Goal: Task Accomplishment & Management: Complete application form

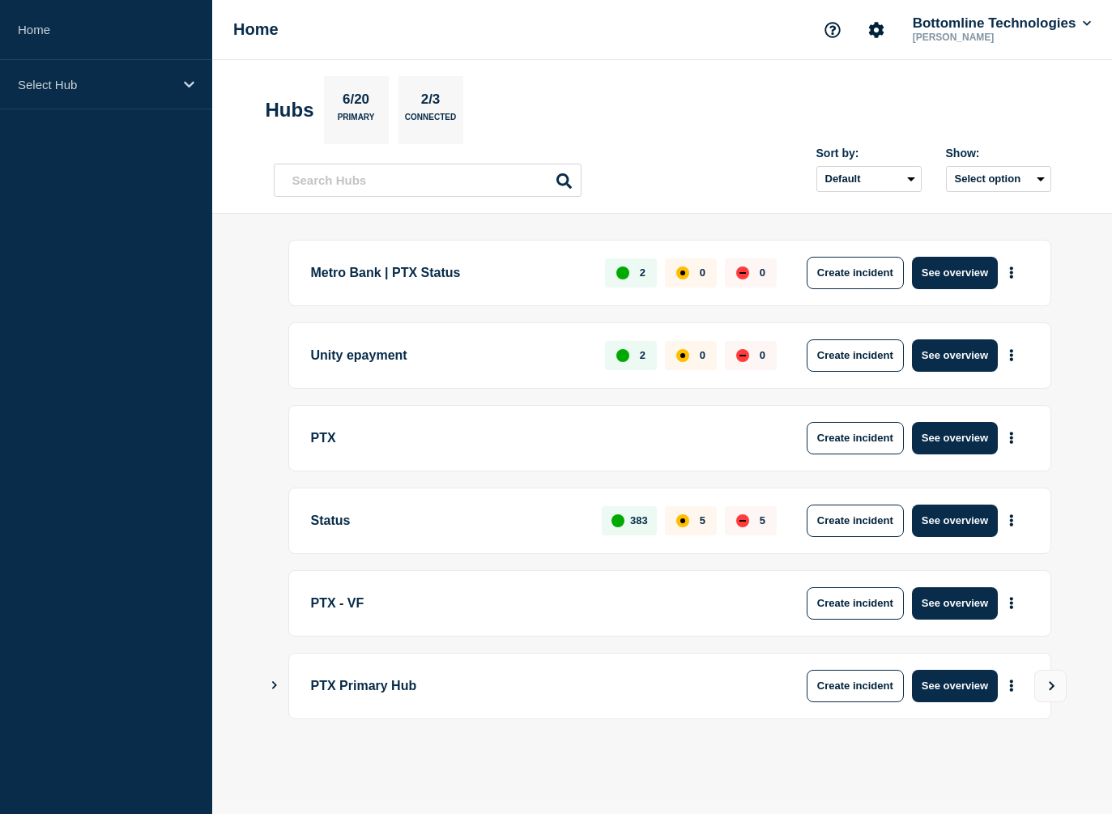
click at [159, 138] on aside "Home Select Hub" at bounding box center [106, 407] width 212 height 814
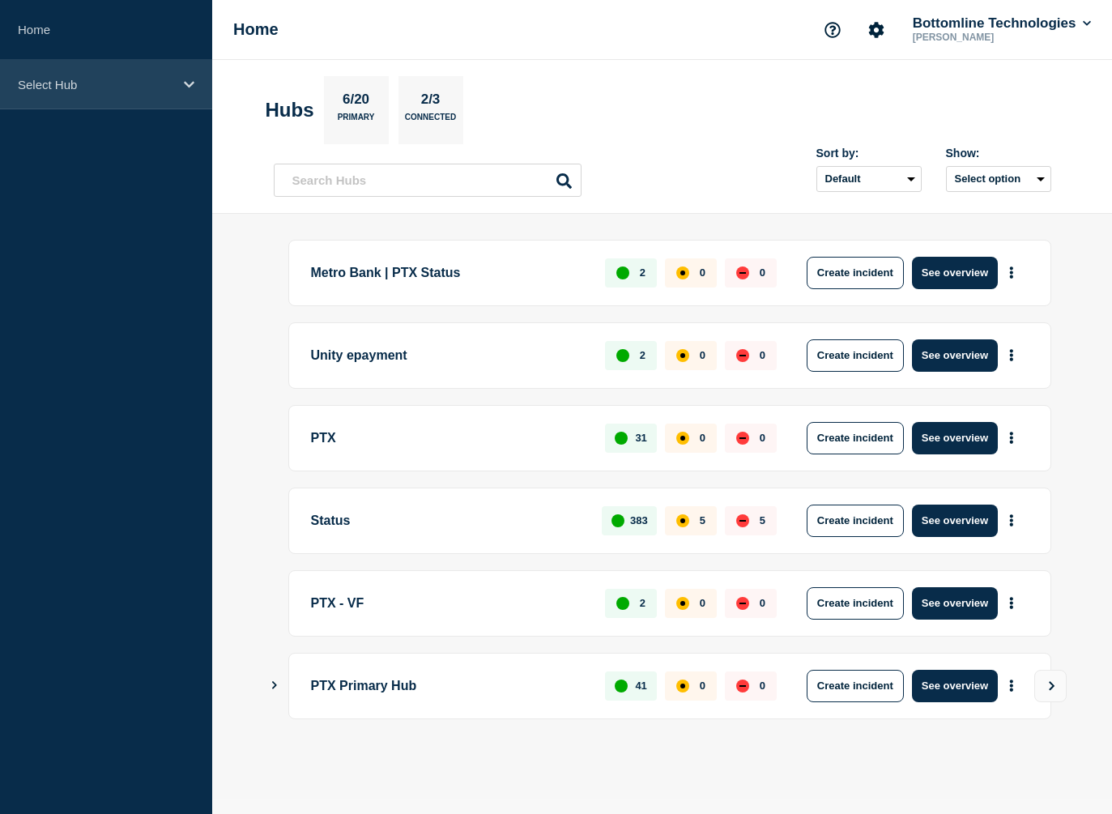
click at [192, 74] on div "Select Hub" at bounding box center [106, 84] width 212 height 49
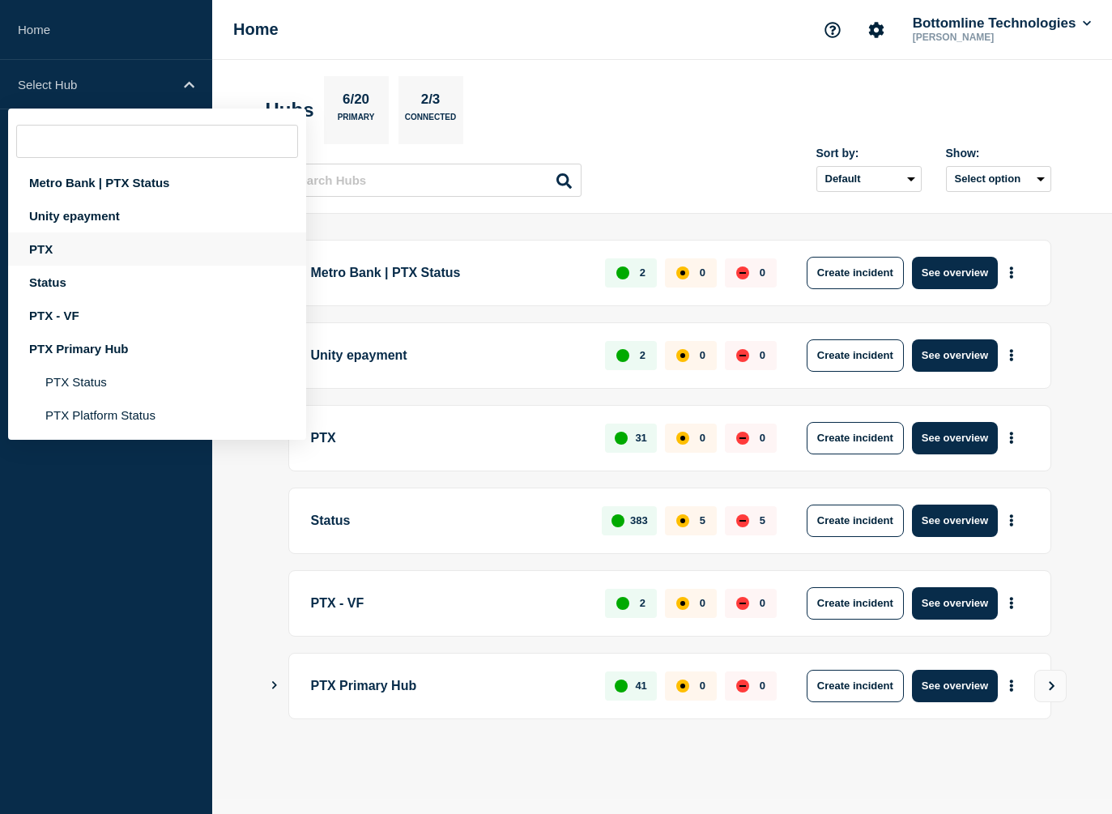
click at [59, 253] on div "PTX" at bounding box center [157, 248] width 298 height 33
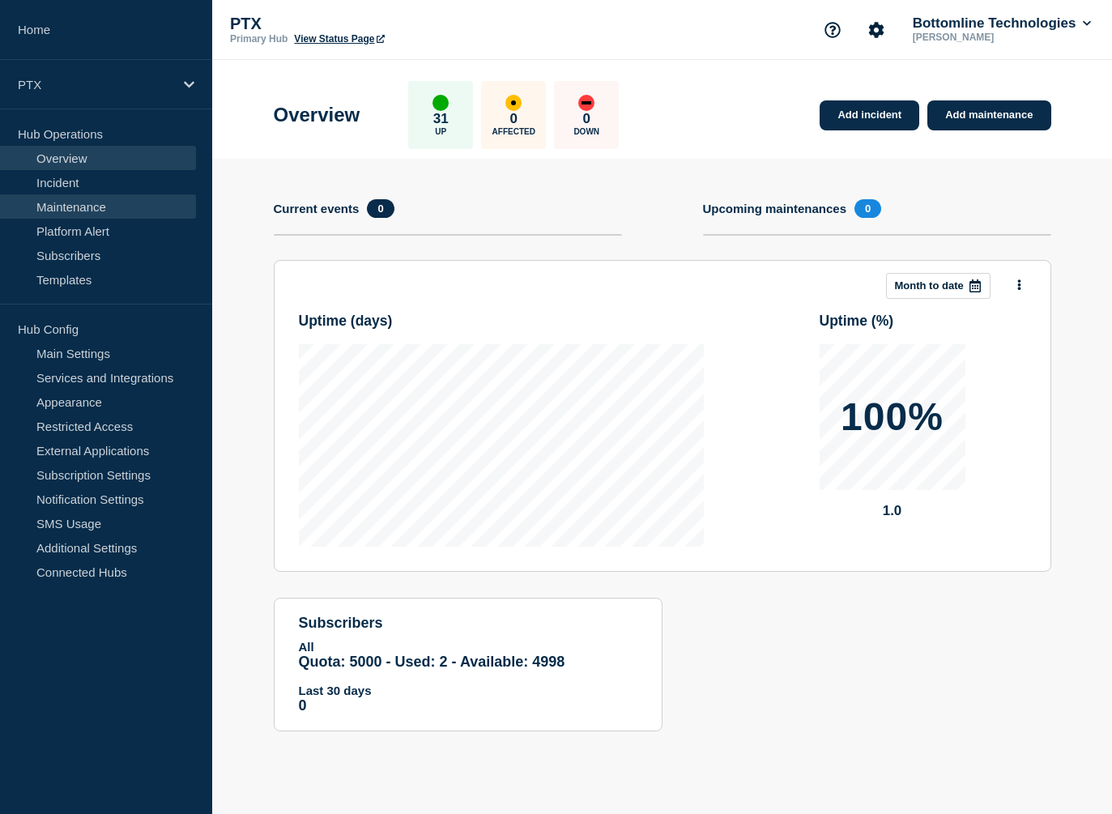
click at [87, 196] on link "Maintenance" at bounding box center [98, 206] width 196 height 24
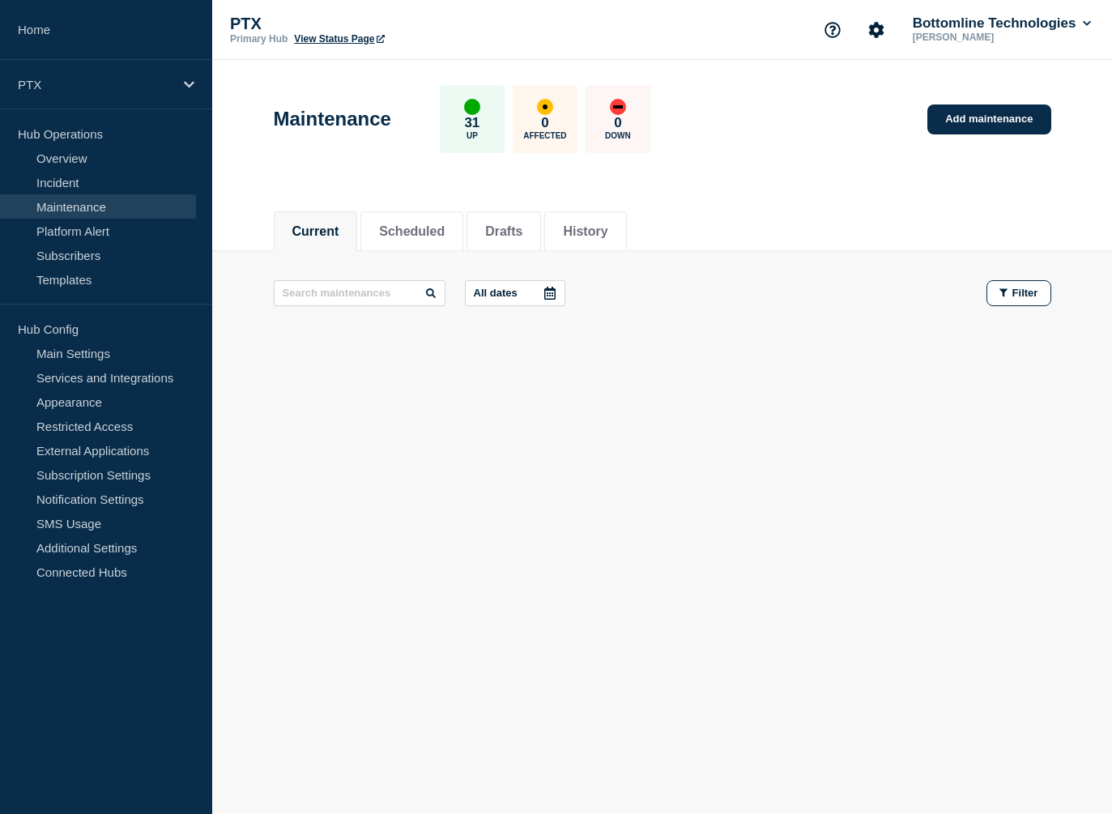
click at [351, 510] on body "Home PTX Hub Operations Overview Incident Maintenance Platform Alert Subscriber…" at bounding box center [556, 407] width 1112 height 814
click at [626, 244] on li "History" at bounding box center [585, 231] width 82 height 40
click at [606, 243] on li "History" at bounding box center [585, 231] width 82 height 40
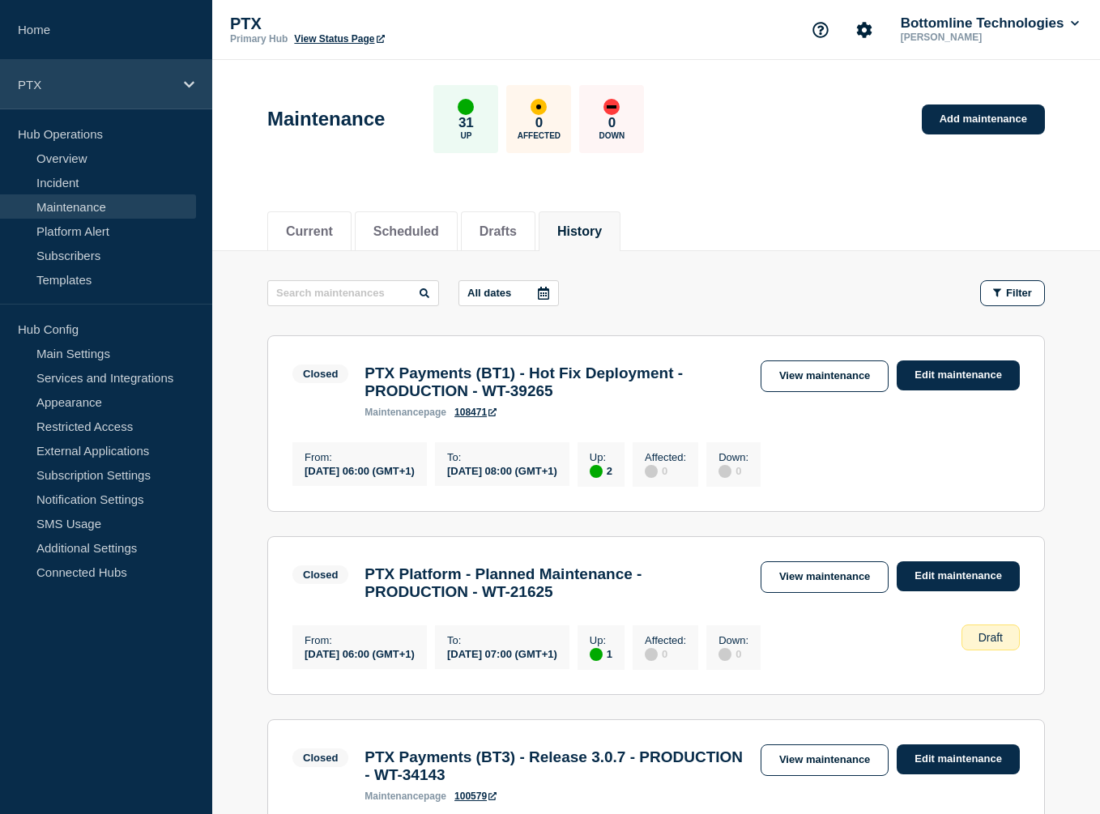
click at [159, 74] on div "PTX" at bounding box center [106, 84] width 212 height 49
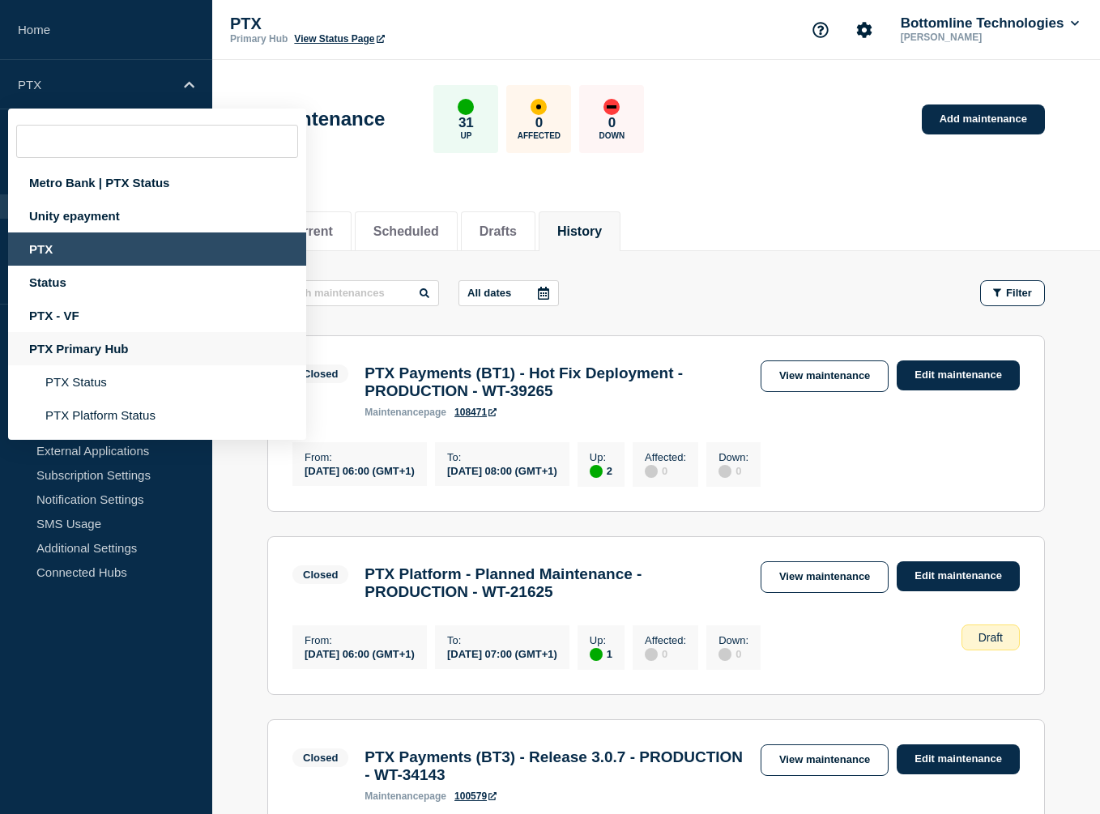
click at [117, 344] on div "PTX Primary Hub" at bounding box center [157, 348] width 298 height 33
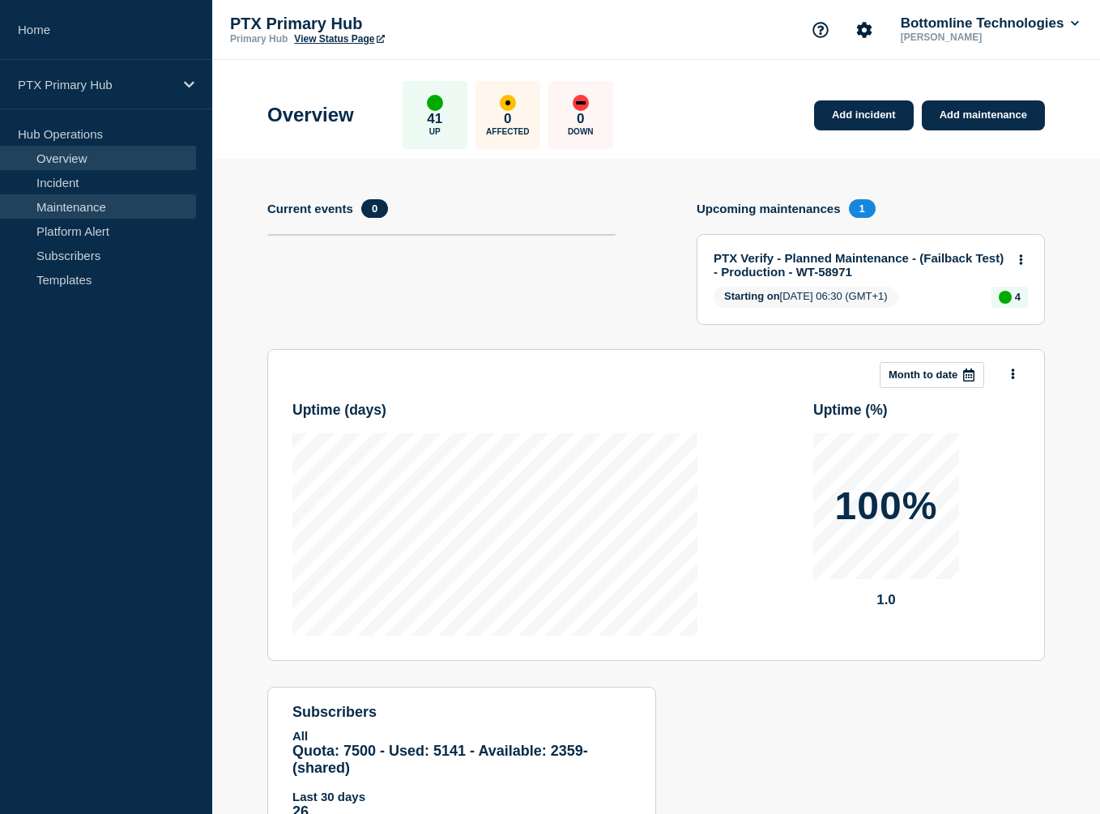
click at [51, 211] on link "Maintenance" at bounding box center [98, 206] width 196 height 24
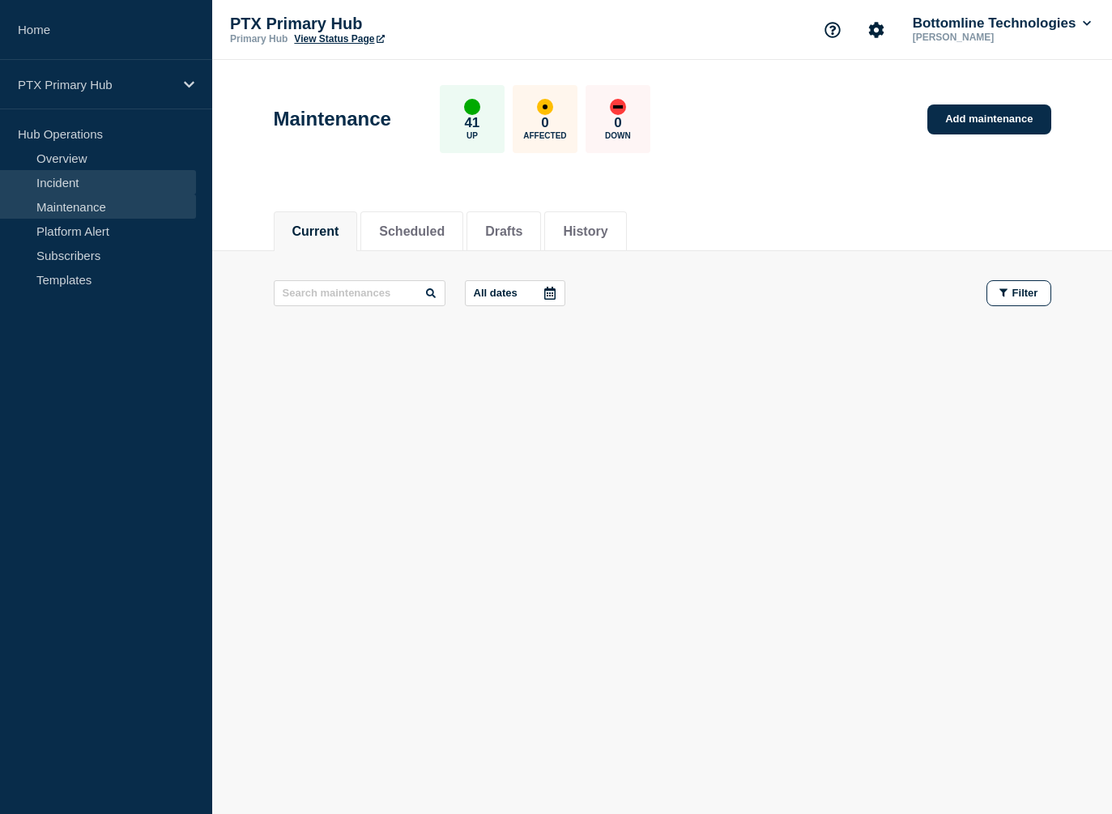
click at [54, 175] on link "Incident" at bounding box center [98, 182] width 196 height 24
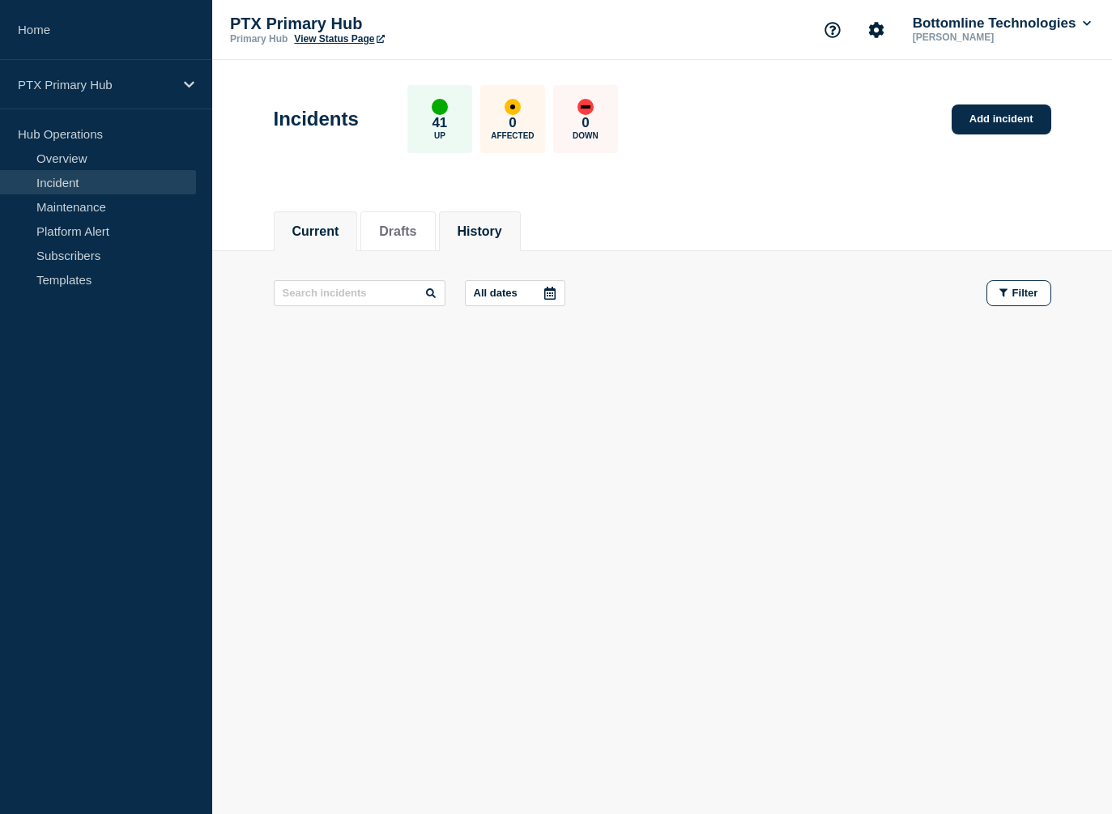
click at [489, 216] on li "History" at bounding box center [480, 231] width 82 height 40
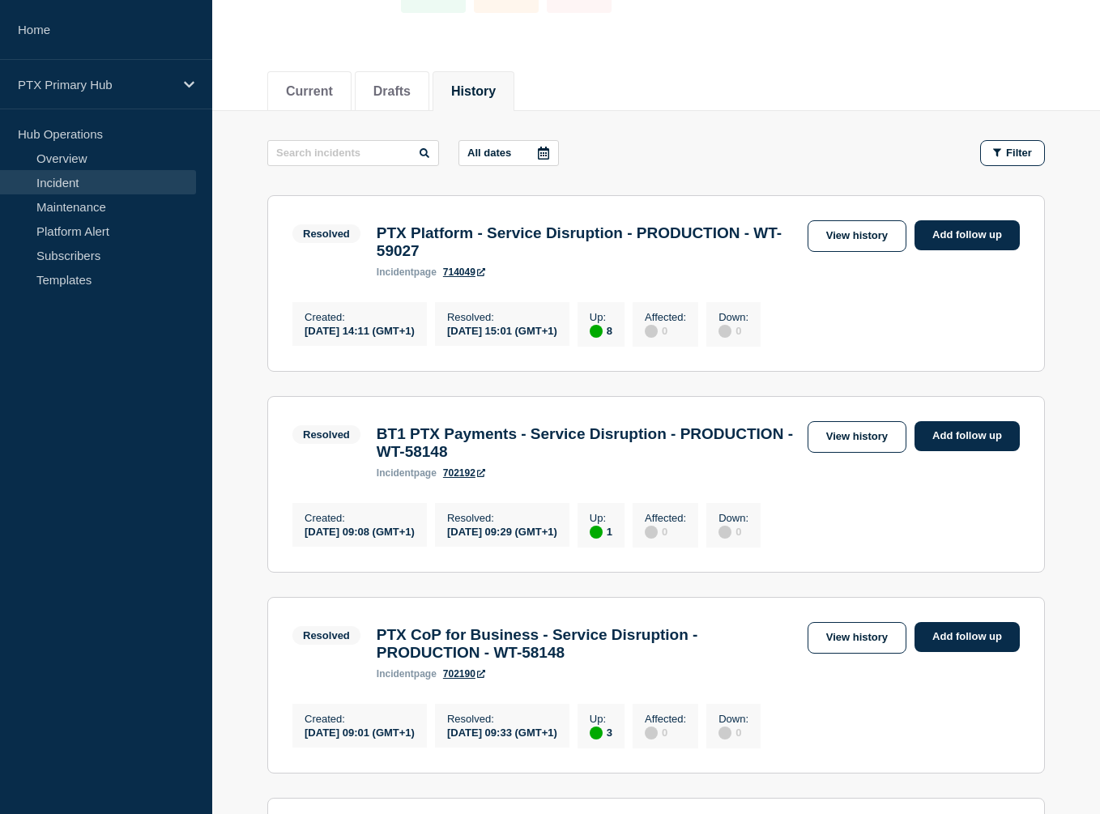
scroll to position [141, 0]
click at [857, 240] on link "View history" at bounding box center [856, 235] width 99 height 32
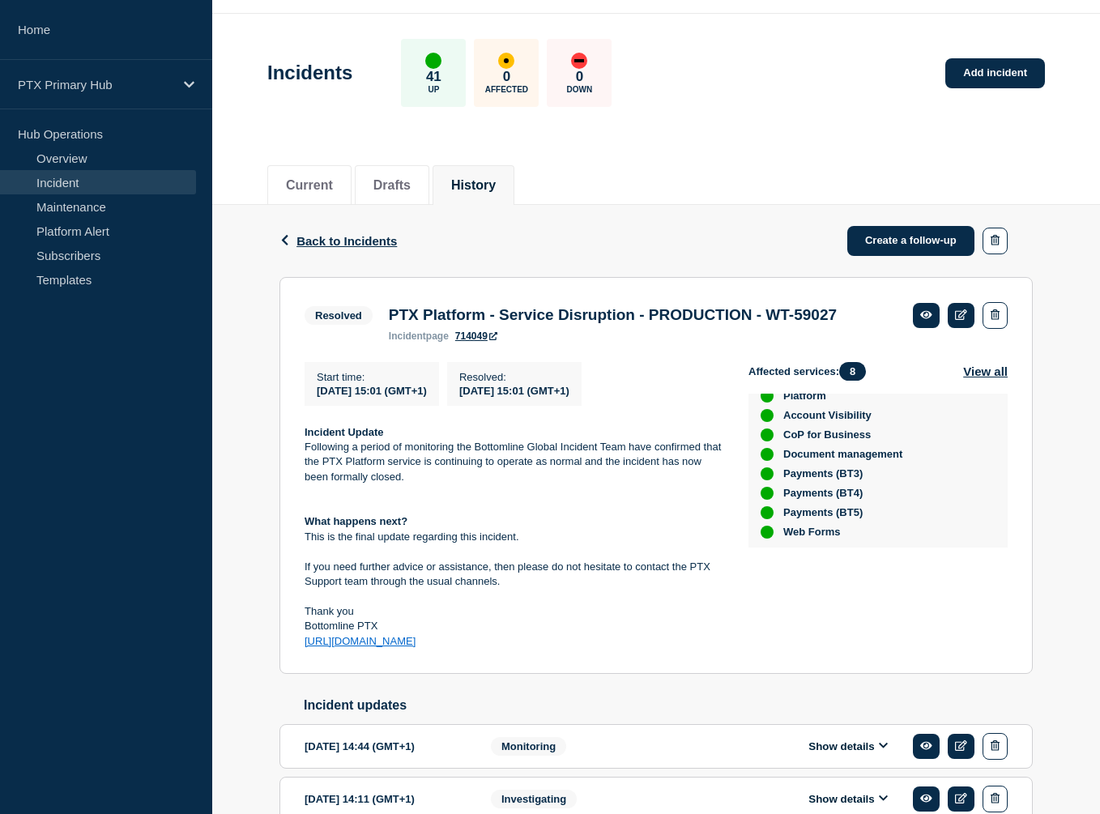
scroll to position [161, 0]
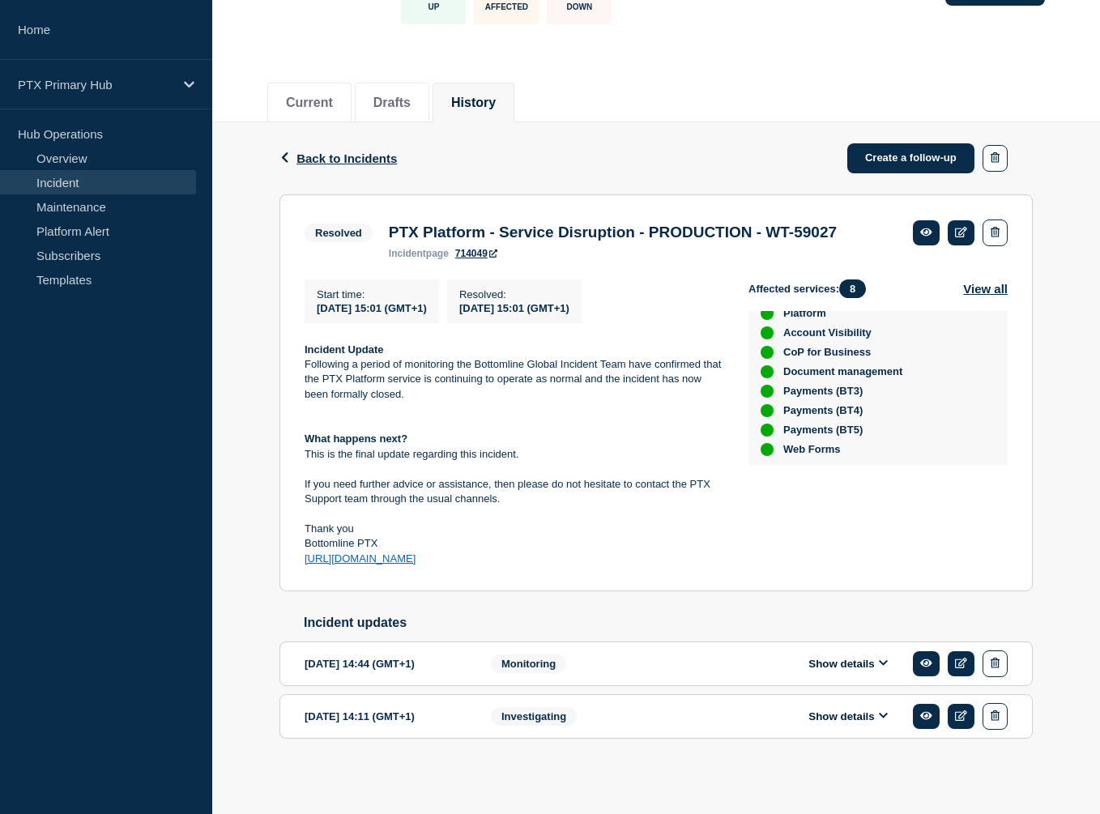
click at [591, 700] on section "[DATE] 14:11 (GMT+1) Show details Investigating" at bounding box center [655, 716] width 753 height 45
click at [862, 717] on button "Show details" at bounding box center [847, 716] width 89 height 14
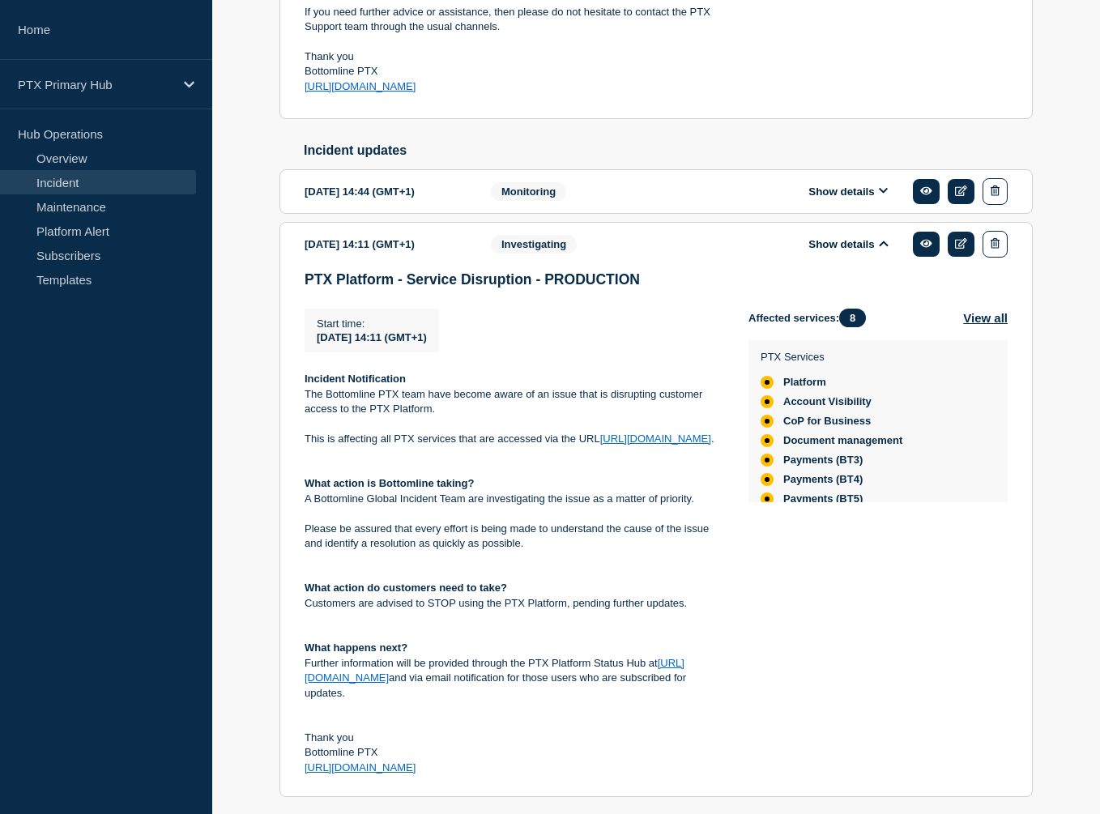
scroll to position [694, 0]
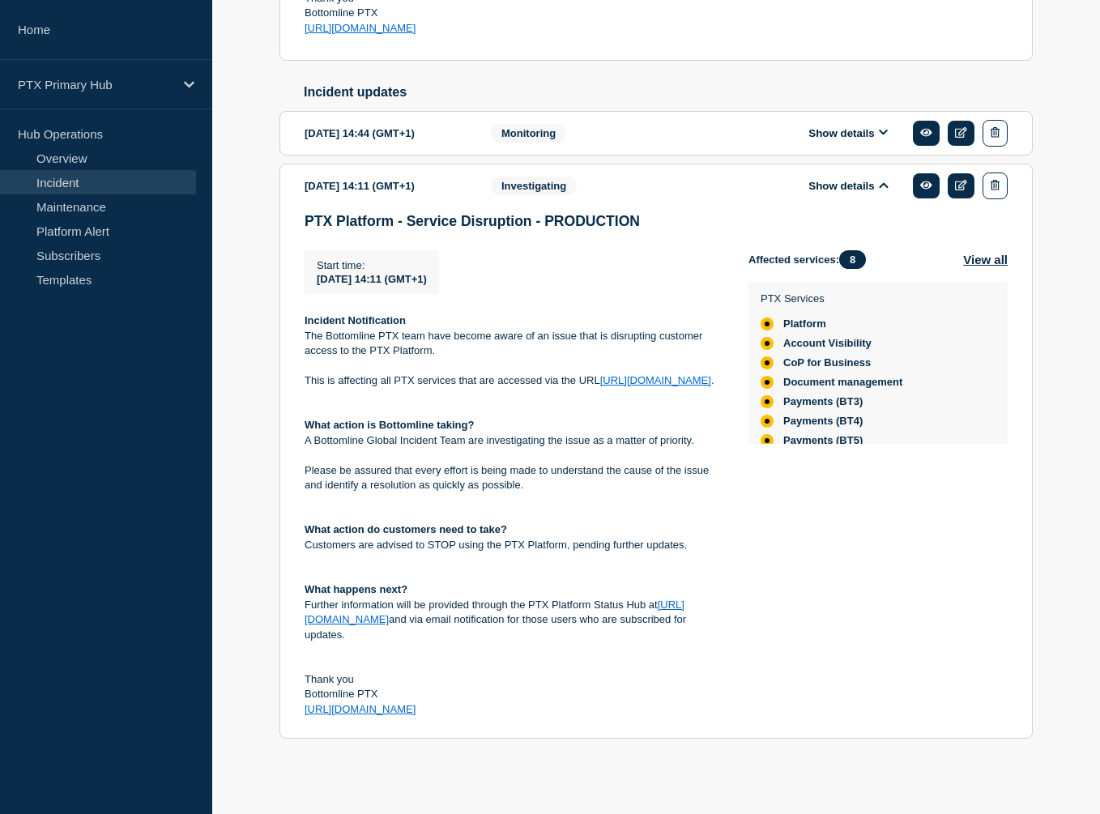
drag, startPoint x: 485, startPoint y: 707, endPoint x: 287, endPoint y: 323, distance: 432.0
click at [287, 323] on section "[DATE] 14:11 (GMT+1) Show details Investigating PTX Platform - Service Disrupti…" at bounding box center [655, 452] width 753 height 576
copy div "Incident Notification The Bottomline PTX team have become aware of an issue tha…"
drag, startPoint x: 285, startPoint y: 218, endPoint x: 706, endPoint y: 217, distance: 421.0
click at [706, 217] on section "[DATE] 14:11 (GMT+1) Show details Investigating PTX Platform - Service Disrupti…" at bounding box center [655, 452] width 753 height 576
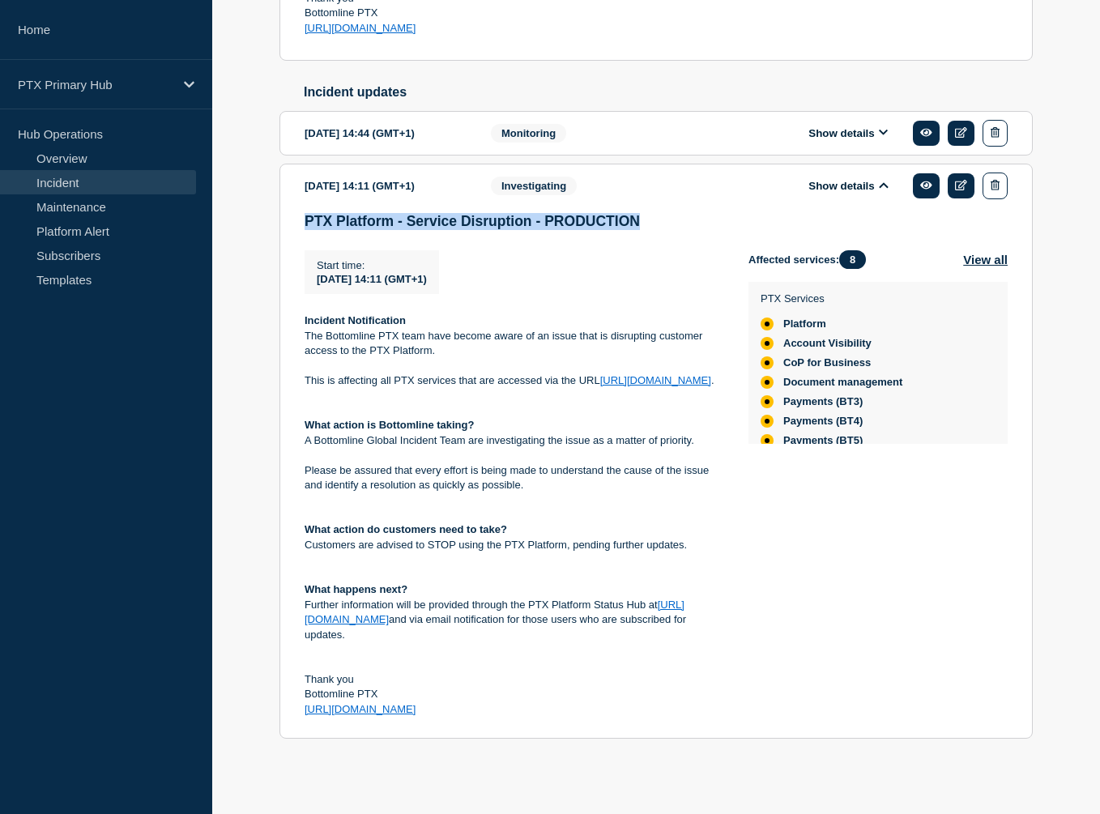
copy h3 "PTX Platform - Service Disruption - PRODUCTION"
click at [72, 182] on link "Incident" at bounding box center [98, 182] width 196 height 24
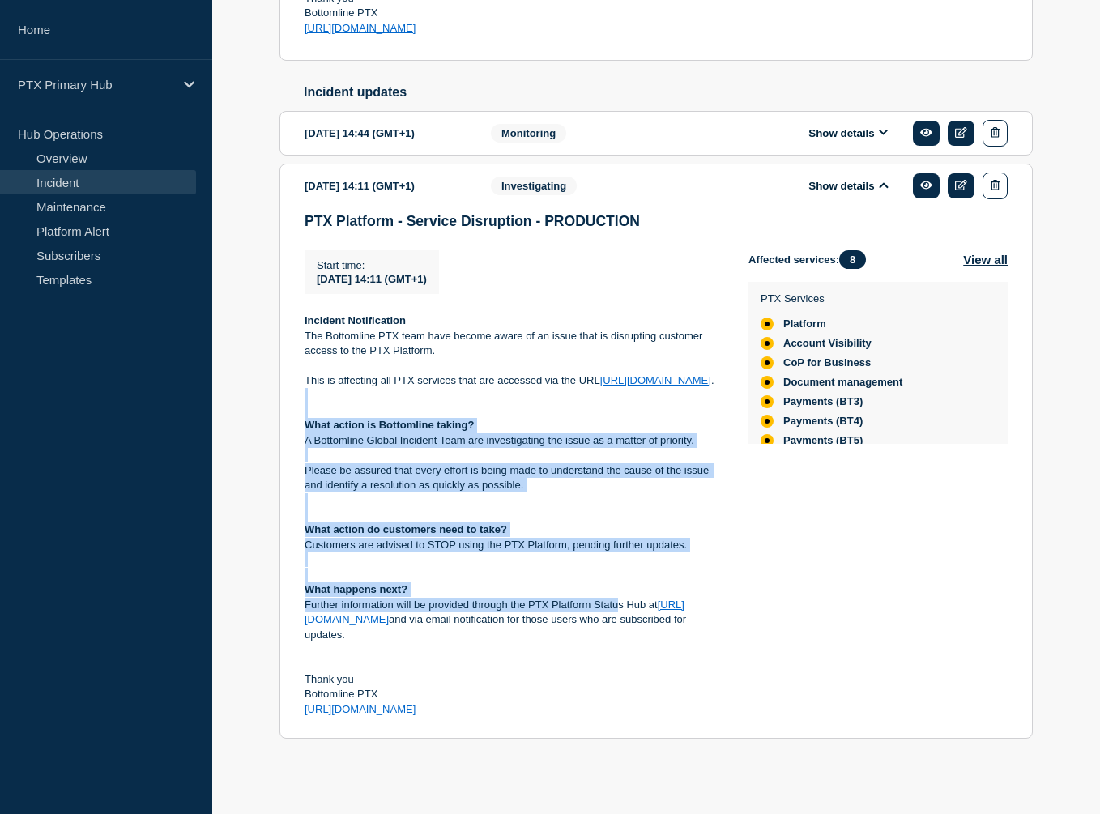
drag, startPoint x: 618, startPoint y: 599, endPoint x: 341, endPoint y: 399, distance: 341.6
click at [341, 399] on div "Incident Notification The Bottomline PTX team have become aware of an issue tha…" at bounding box center [513, 514] width 418 height 403
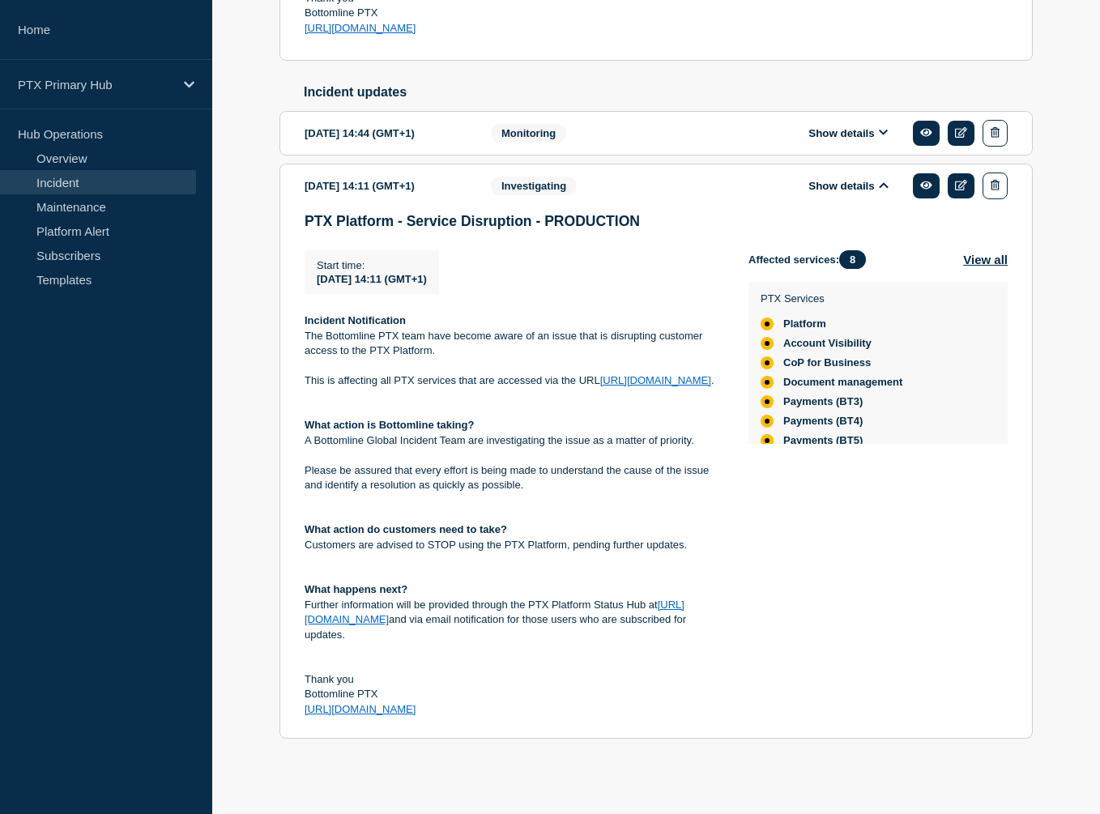
drag, startPoint x: 341, startPoint y: 399, endPoint x: 330, endPoint y: 352, distance: 48.3
click at [330, 352] on p "The Bottomline PTX team have become aware of an issue that is disrupting custom…" at bounding box center [513, 344] width 418 height 30
drag, startPoint x: 300, startPoint y: 317, endPoint x: 545, endPoint y: 701, distance: 456.2
click at [545, 701] on section "[DATE] 14:11 (GMT+1) Show details Investigating PTX Platform - Service Disrupti…" at bounding box center [655, 452] width 753 height 576
copy div "Incident Notification The Bottomline PTX team have become aware of an issue tha…"
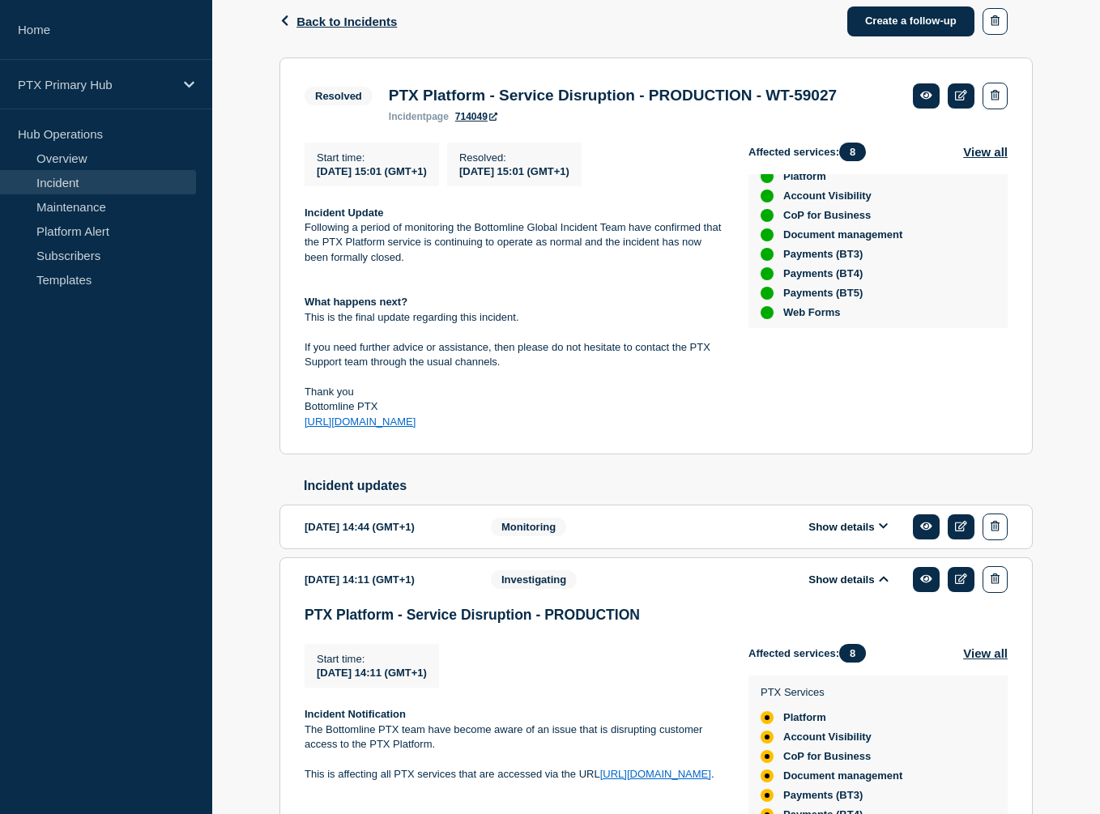
scroll to position [238, 0]
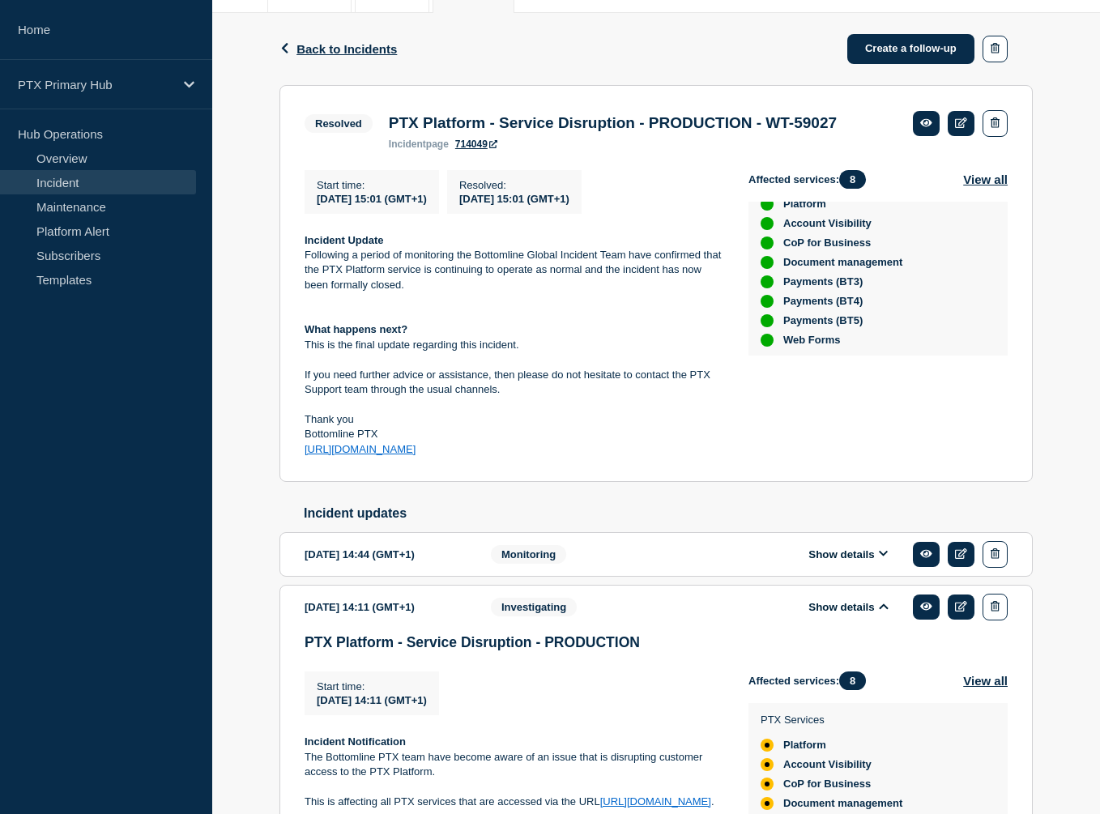
drag, startPoint x: 478, startPoint y: 479, endPoint x: 296, endPoint y: 272, distance: 274.8
click at [296, 272] on section "Resolved PTX Platform - Service Disruption - PRODUCTION - WT-59027 incident pag…" at bounding box center [655, 284] width 753 height 398
copy div "Incident Update Following a period of monitoring the Bottomline Global Incident…"
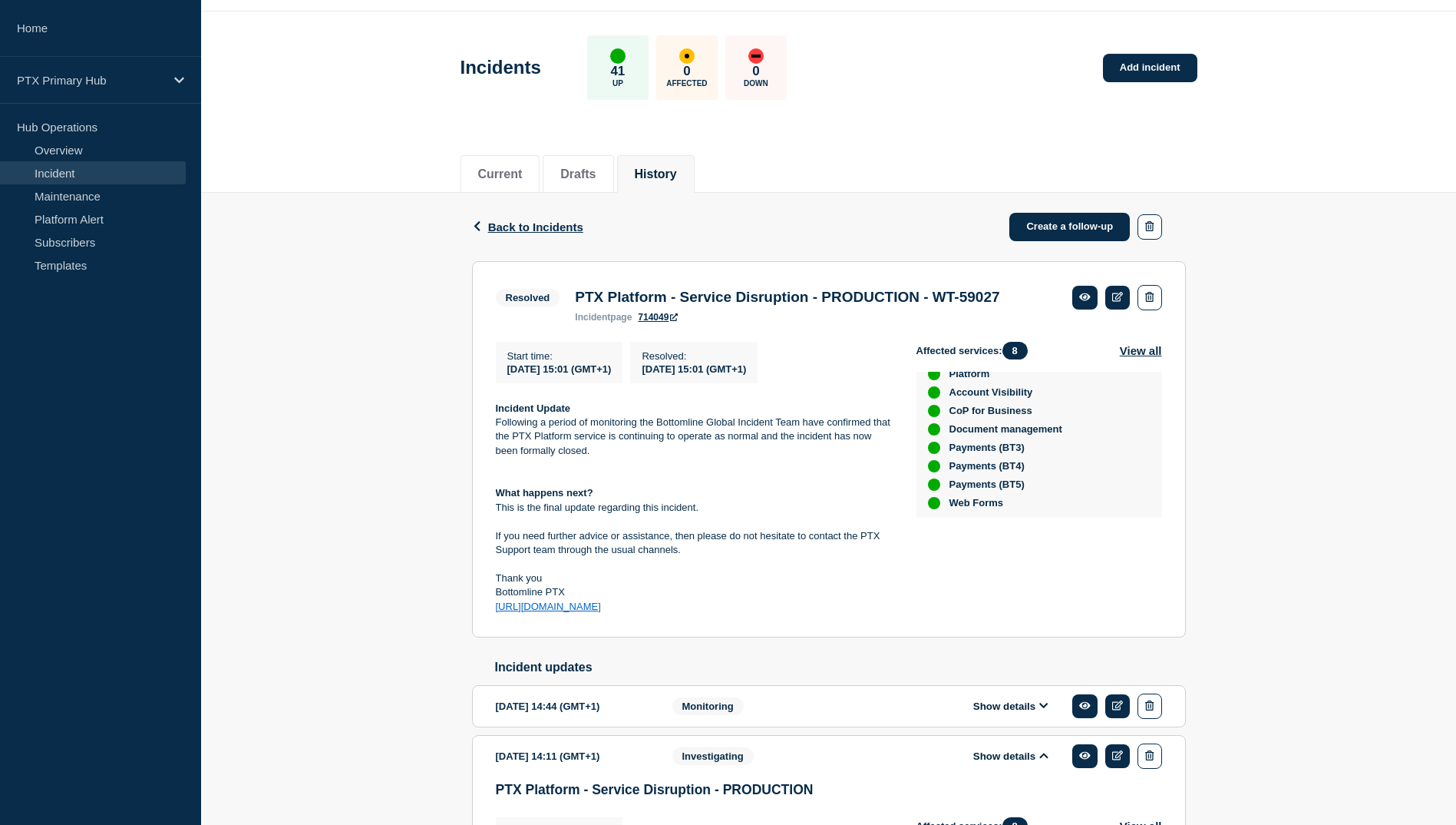
scroll to position [0, 0]
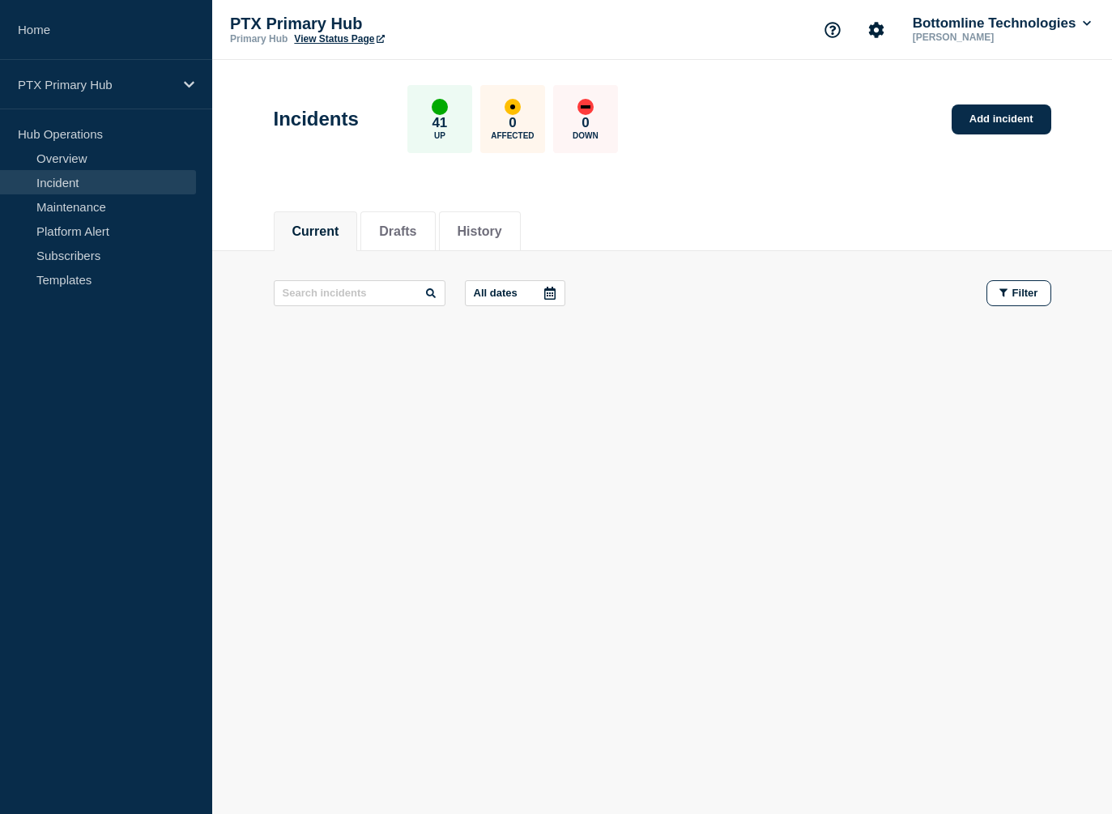
click at [247, 500] on body "Home PTX Primary Hub Hub Operations Overview Incident Maintenance Platform Aler…" at bounding box center [556, 407] width 1112 height 814
click at [977, 117] on link "Add incident" at bounding box center [1001, 119] width 100 height 30
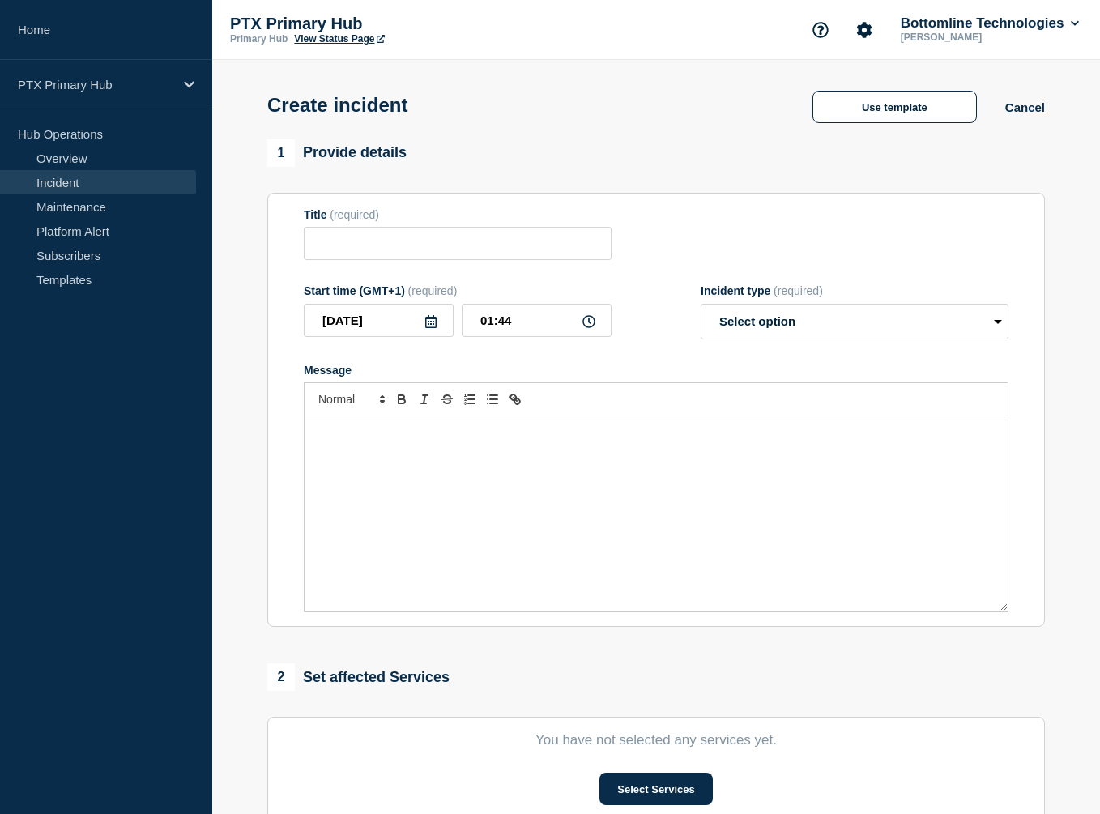
click at [992, 118] on div "Use template" at bounding box center [894, 107] width 221 height 32
click at [482, 228] on div "Title (required)" at bounding box center [458, 234] width 308 height 53
click at [488, 240] on input "Title" at bounding box center [458, 243] width 308 height 33
paste input "PTX Platform - Service Disruption - PRODUCTION"
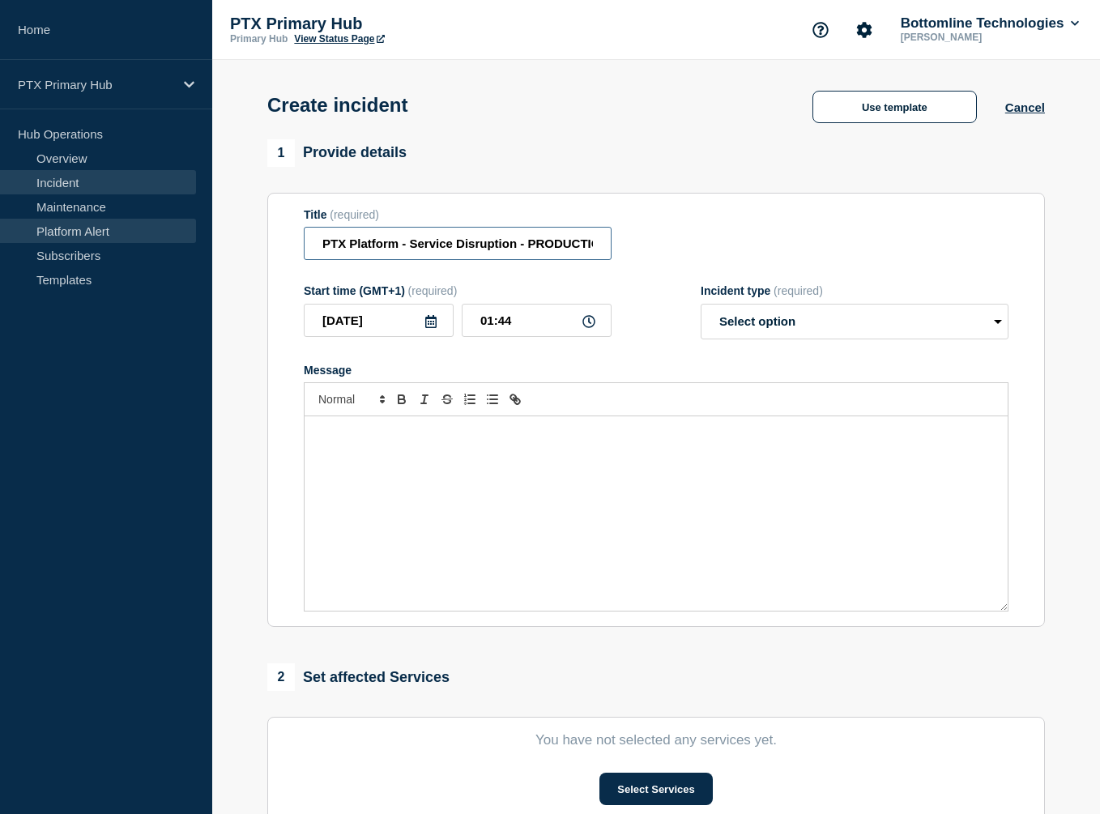
drag, startPoint x: 534, startPoint y: 252, endPoint x: 145, endPoint y: 221, distance: 389.9
click at [145, 221] on div "Home PTX Primary Hub Hub Operations Overview Incident Maintenance Platform Aler…" at bounding box center [550, 565] width 1100 height 1130
click at [494, 238] on input "PTX Platform - Service Disruption - PRODUCTION" at bounding box center [458, 243] width 308 height 33
type input "PTX Platform - Service Disruption - PRODUCTION"
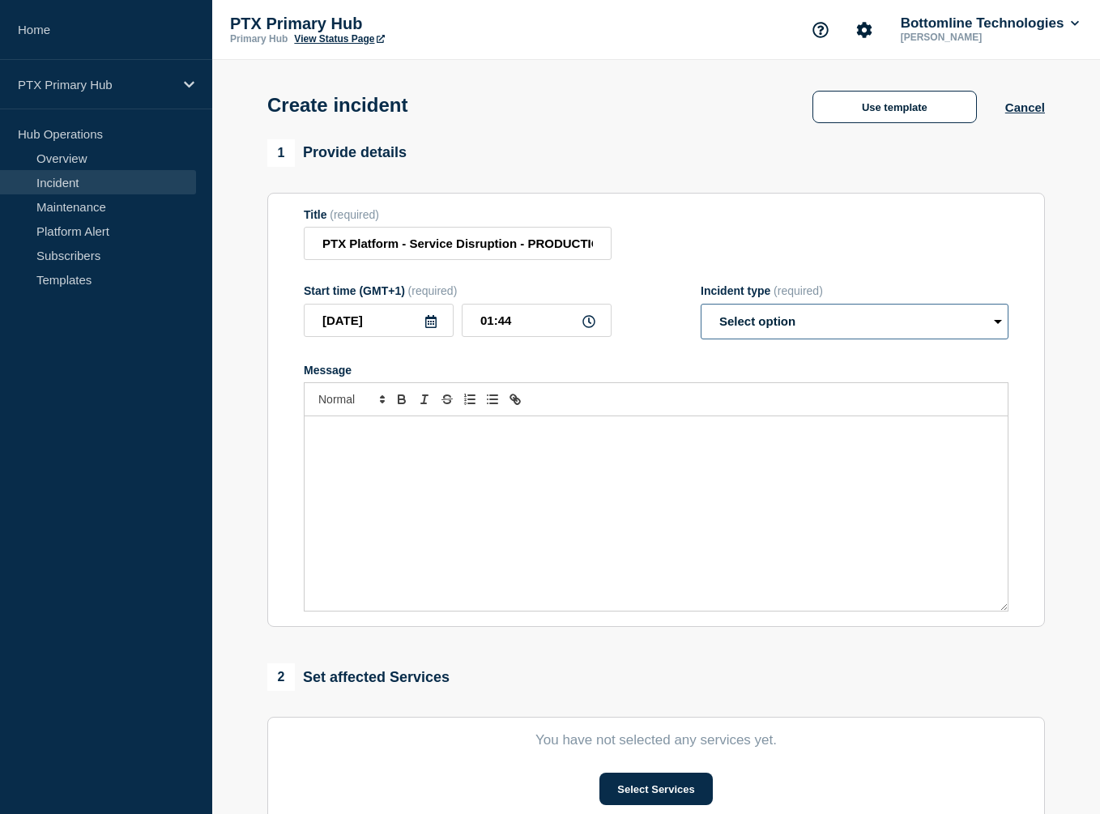
click at [750, 336] on select "Select option Investigating Identified Monitoring" at bounding box center [854, 322] width 308 height 36
select select "investigating"
click at [700, 307] on select "Select option Investigating Identified Monitoring" at bounding box center [854, 322] width 308 height 36
click at [531, 328] on input "01:44" at bounding box center [537, 320] width 150 height 33
type input "01:00"
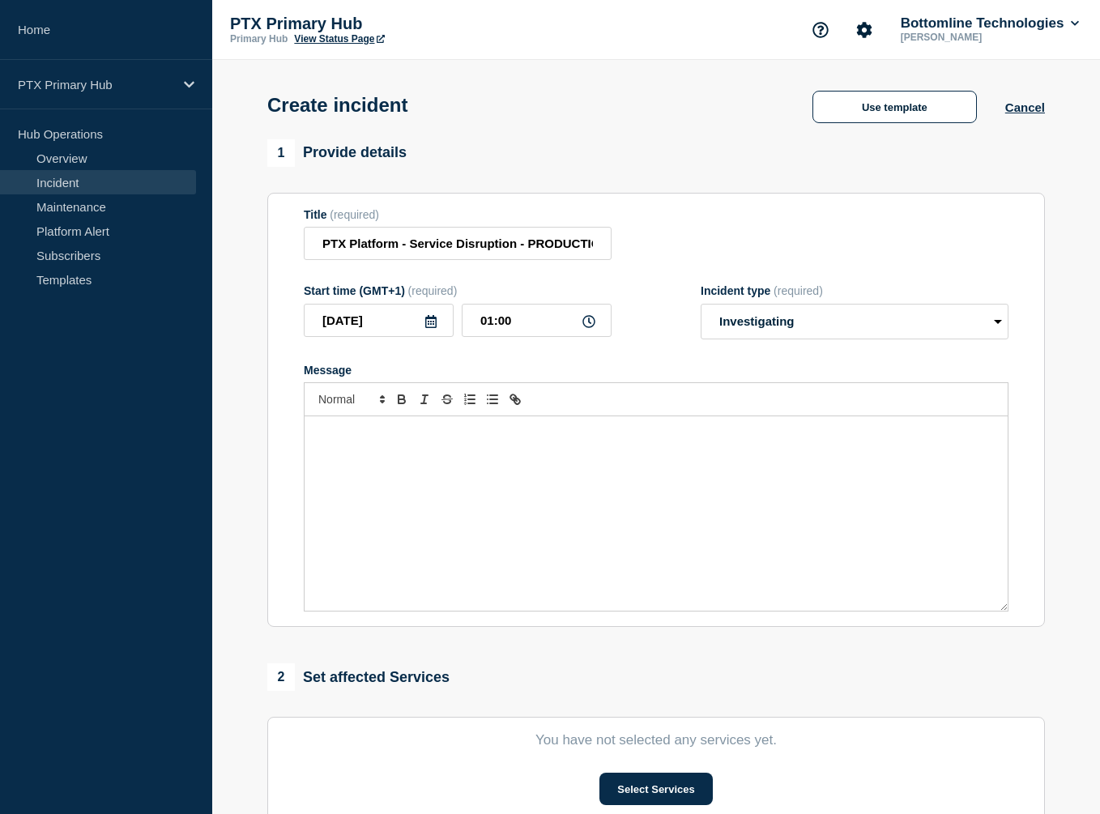
click at [578, 449] on div "Message" at bounding box center [655, 513] width 703 height 194
click at [542, 470] on div "Message" at bounding box center [655, 513] width 703 height 194
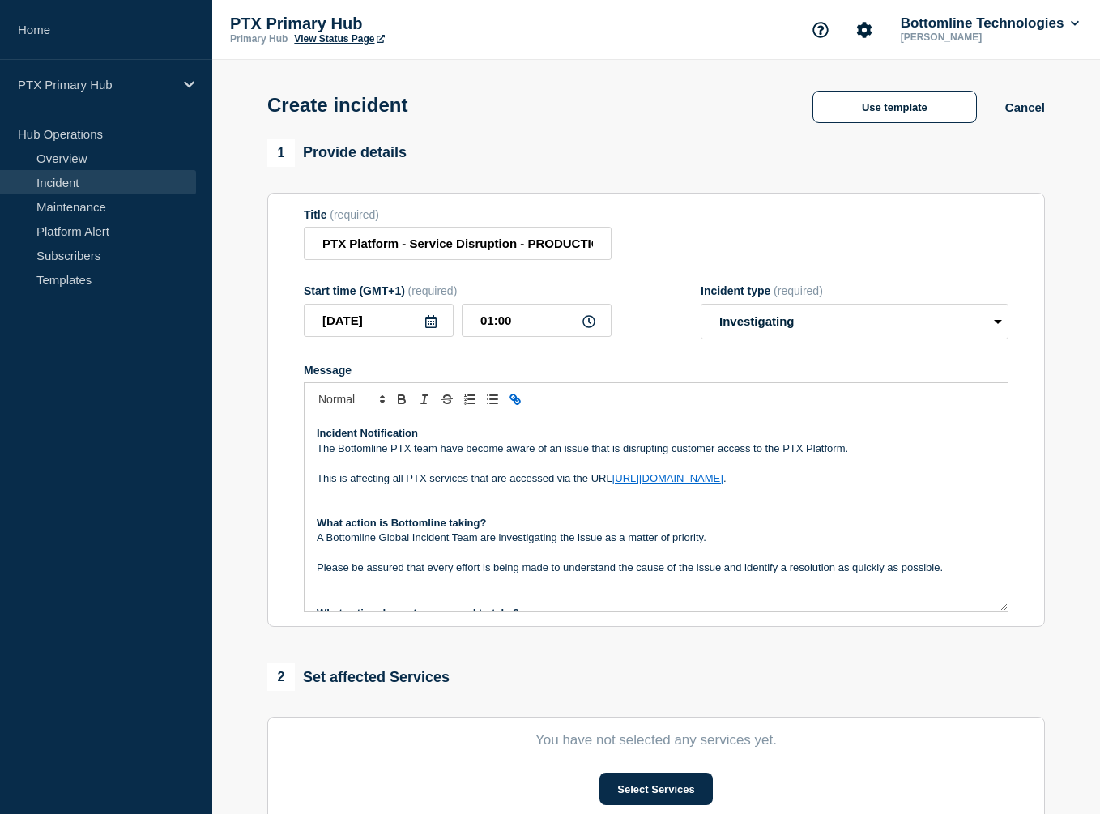
scroll to position [172, 0]
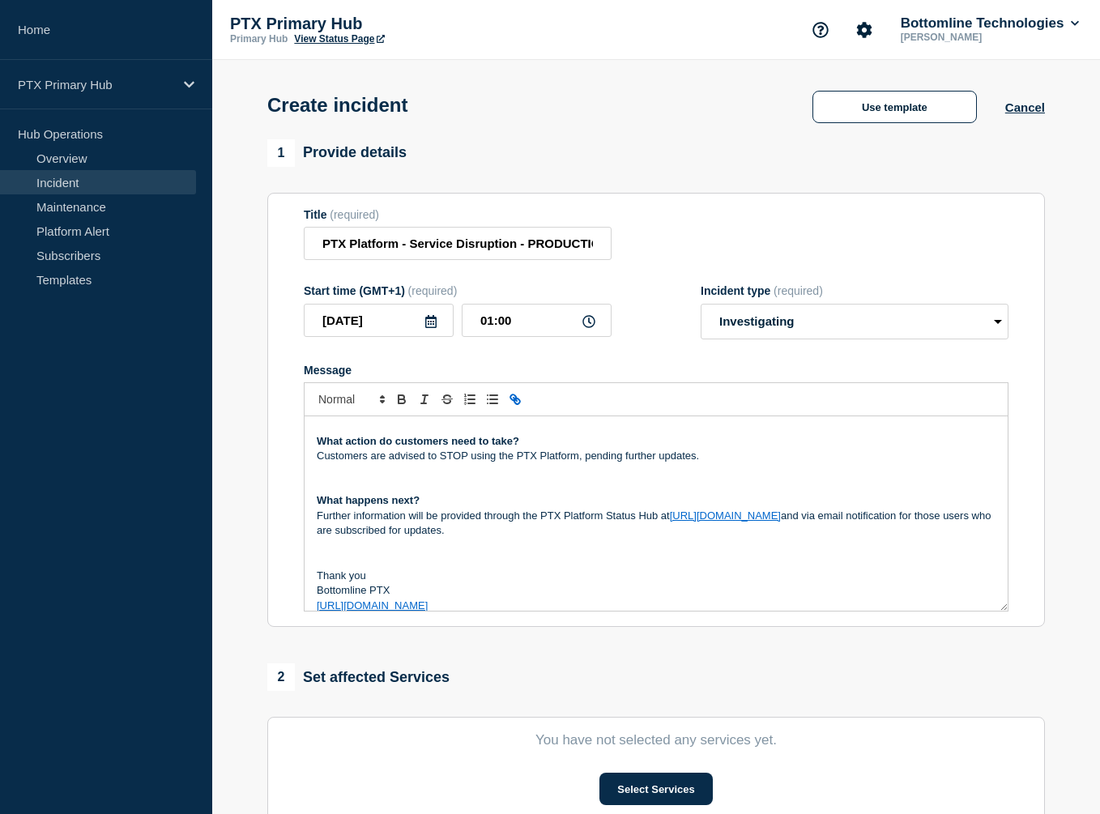
click at [618, 453] on p "Customers are advised to STOP using the PTX Platform, pending further updates." at bounding box center [656, 456] width 679 height 15
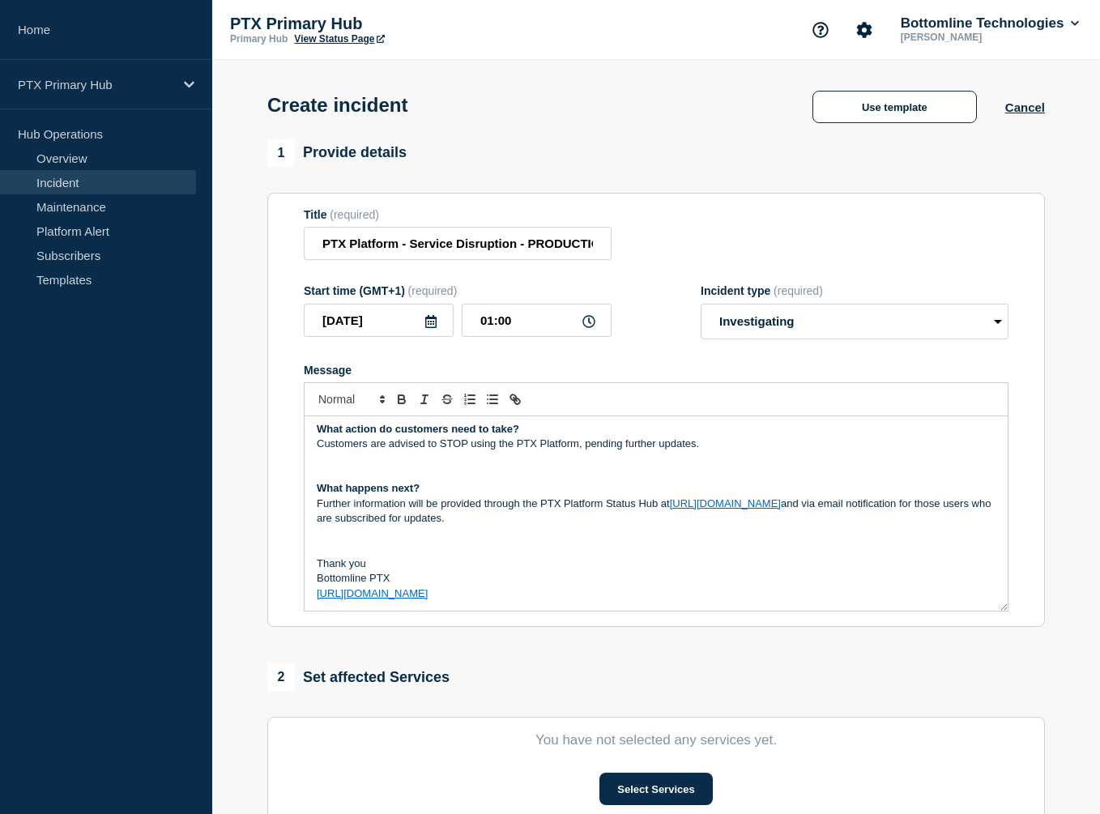
scroll to position [226, 0]
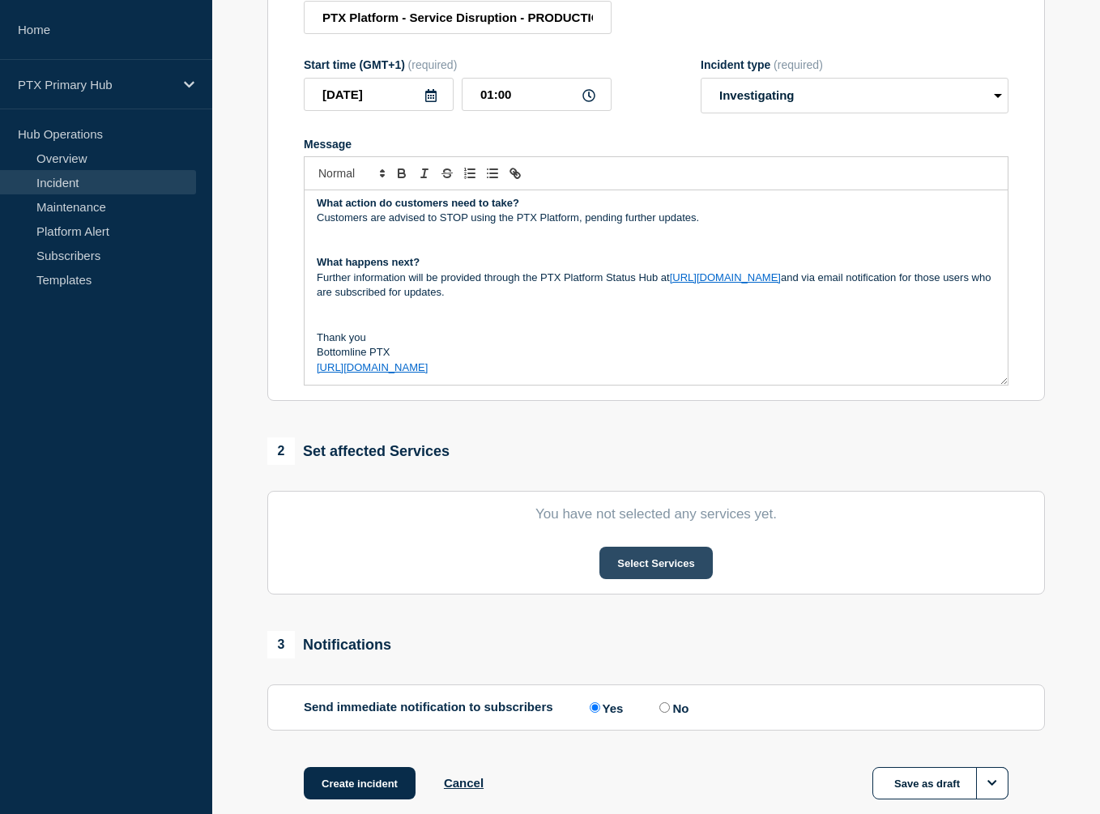
click at [661, 577] on button "Select Services" at bounding box center [655, 563] width 113 height 32
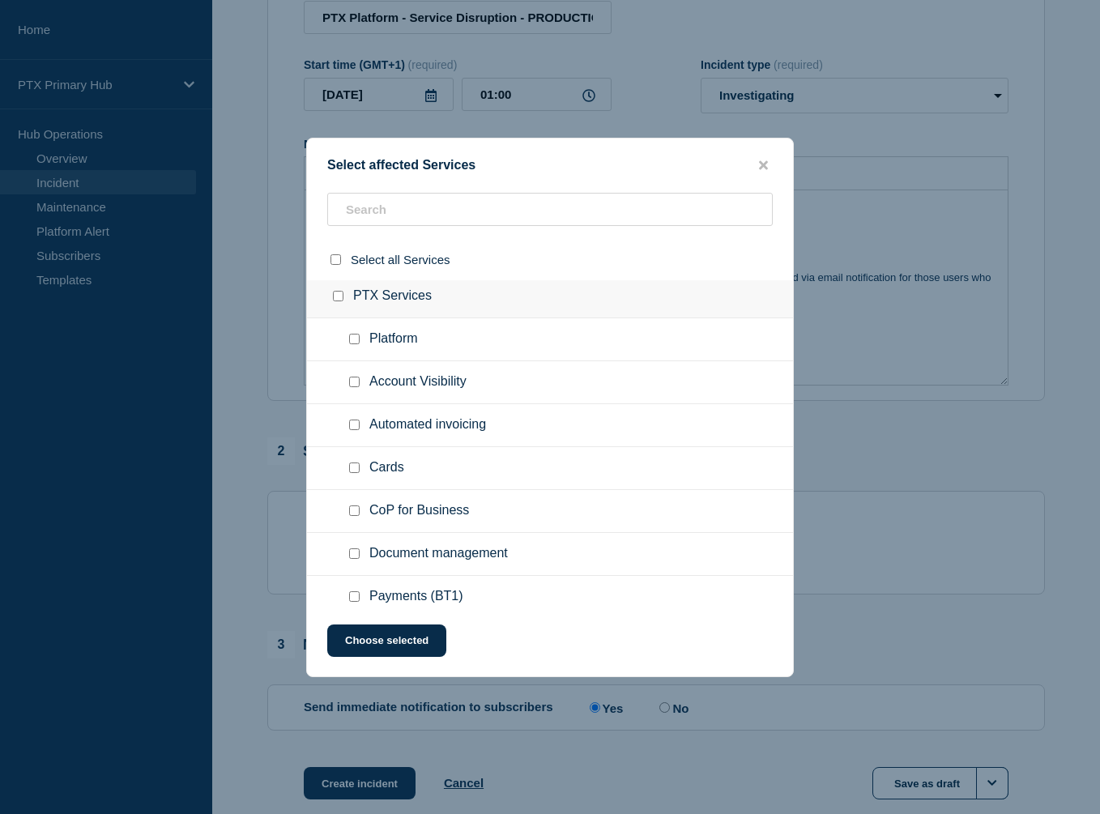
scroll to position [476, 0]
click at [389, 343] on span "Platform" at bounding box center [393, 341] width 49 height 16
click at [356, 335] on div at bounding box center [357, 341] width 23 height 16
click at [356, 345] on input "Platform checkbox" at bounding box center [354, 340] width 11 height 11
checkbox input "true"
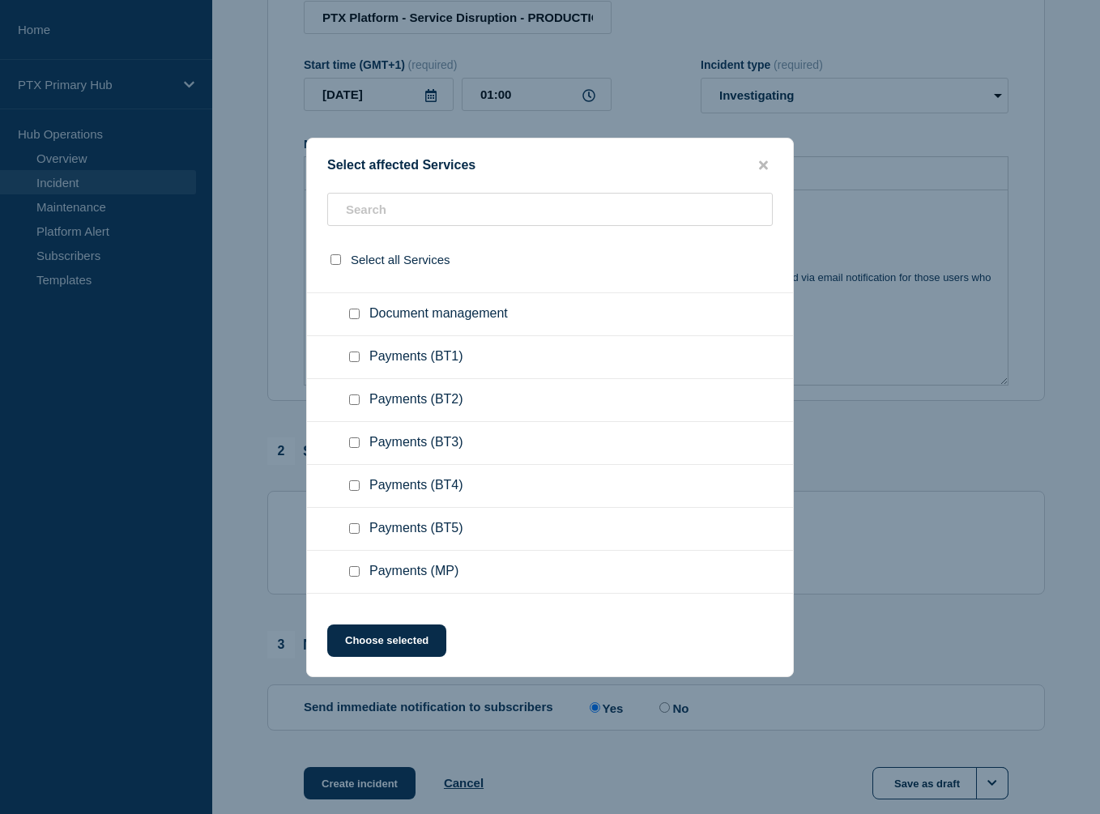
scroll to position [723, 0]
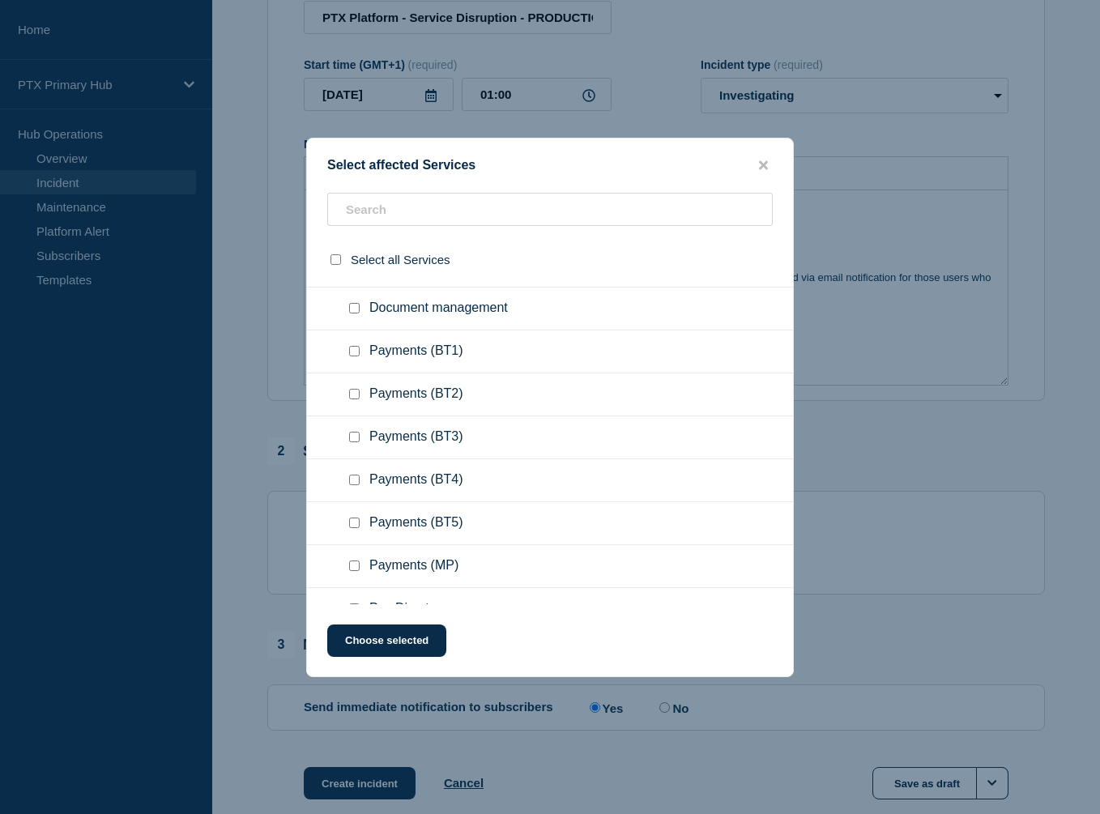
click at [356, 441] on input "Payments (BT3) checkbox" at bounding box center [354, 437] width 11 height 11
checkbox input "true"
click at [353, 473] on div at bounding box center [357, 480] width 23 height 16
click at [357, 484] on input "Payments (BT4) checkbox" at bounding box center [354, 479] width 11 height 11
checkbox input "true"
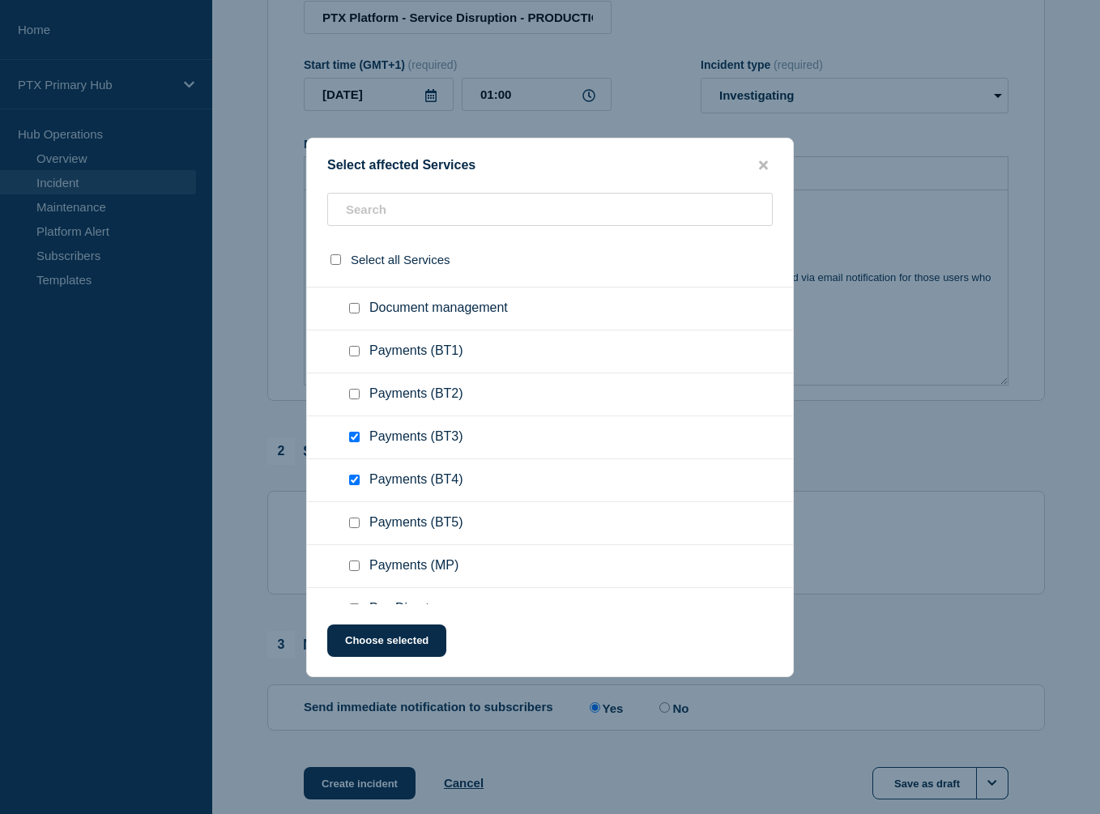
click at [358, 523] on input "Payments (BT5) checkbox" at bounding box center [354, 522] width 11 height 11
checkbox input "true"
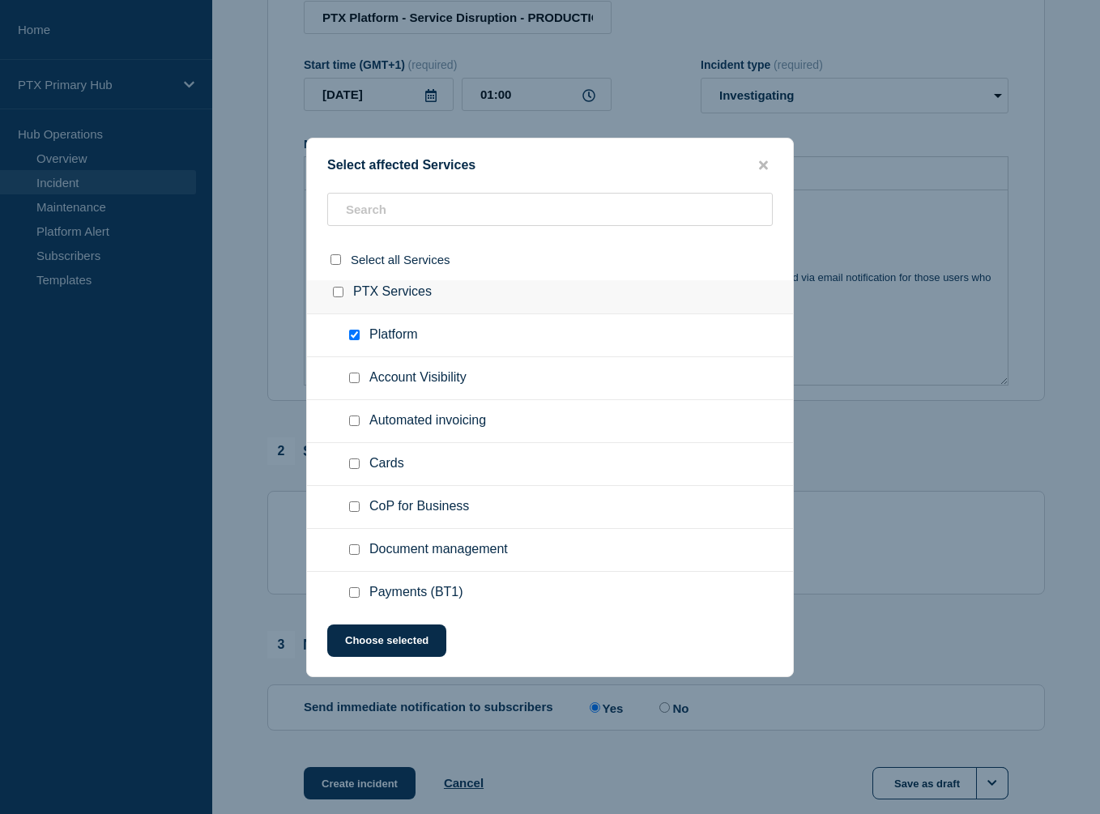
scroll to position [534, 0]
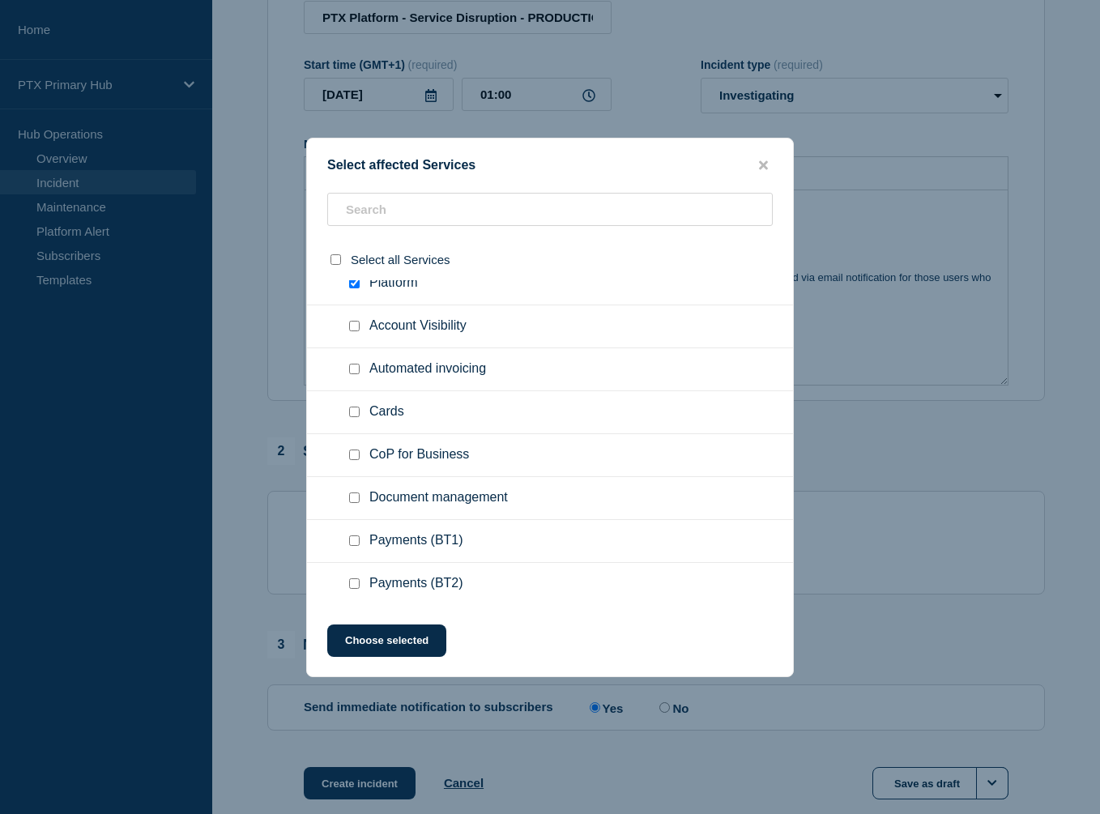
click at [352, 506] on div at bounding box center [357, 498] width 23 height 16
click at [355, 500] on input "Document management checkbox" at bounding box center [354, 497] width 11 height 11
checkbox input "true"
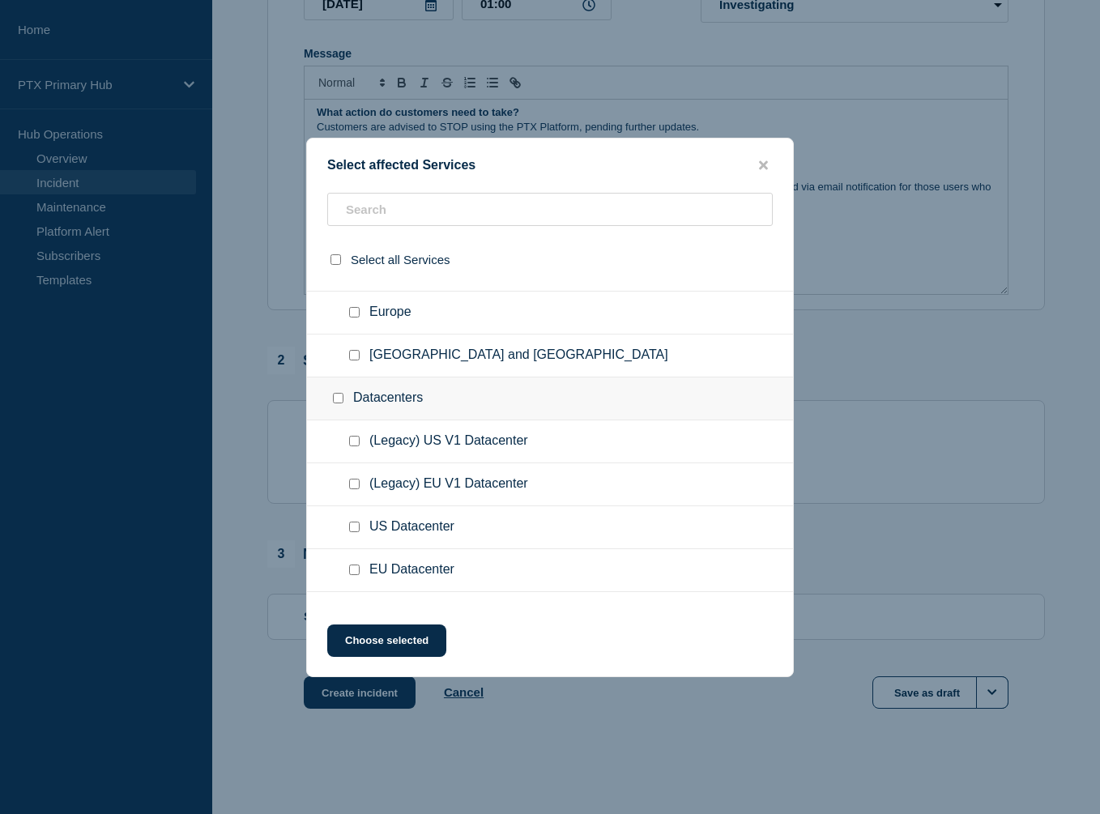
scroll to position [0, 0]
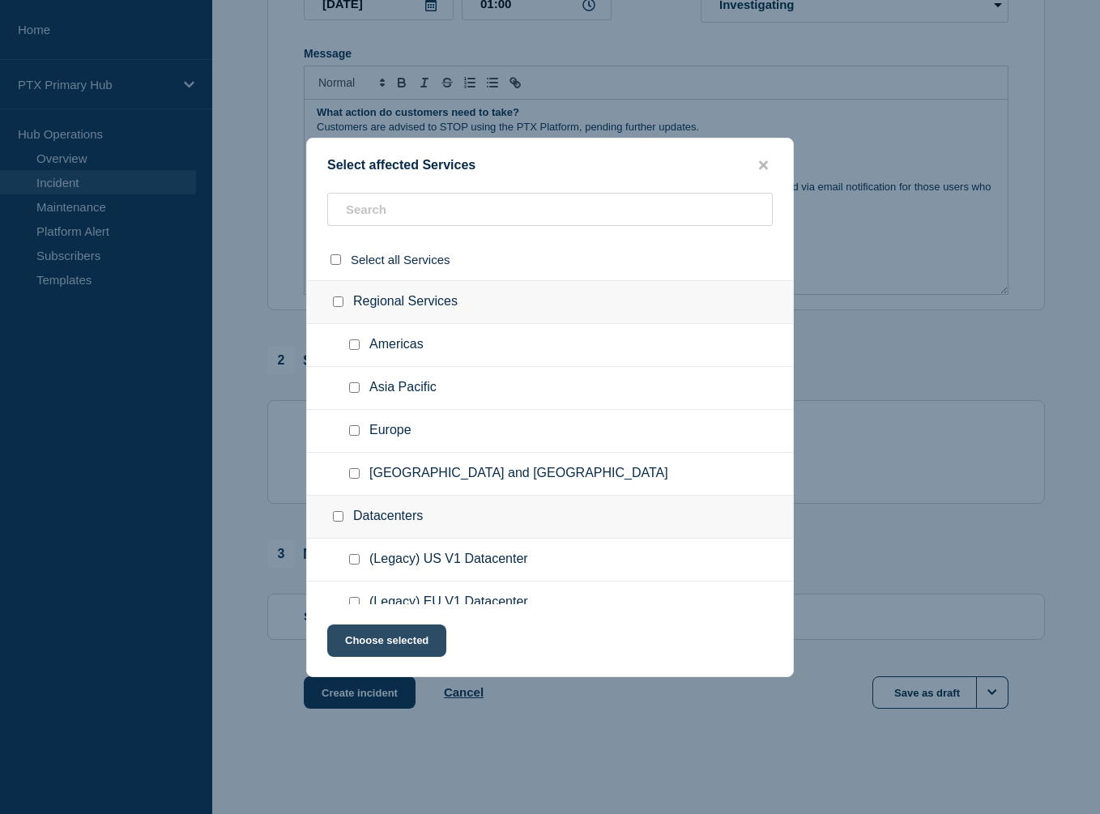
click at [414, 636] on button "Choose selected" at bounding box center [386, 640] width 119 height 32
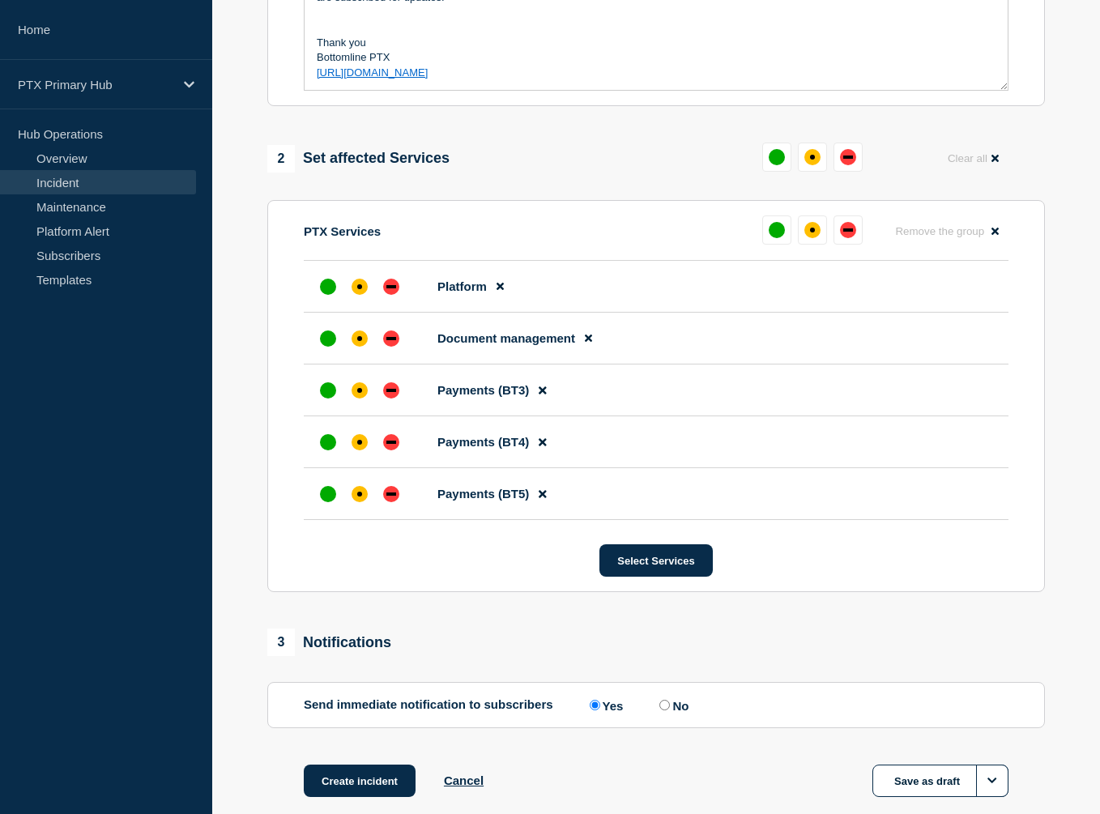
scroll to position [521, 0]
click at [676, 564] on button "Select Services" at bounding box center [655, 559] width 113 height 32
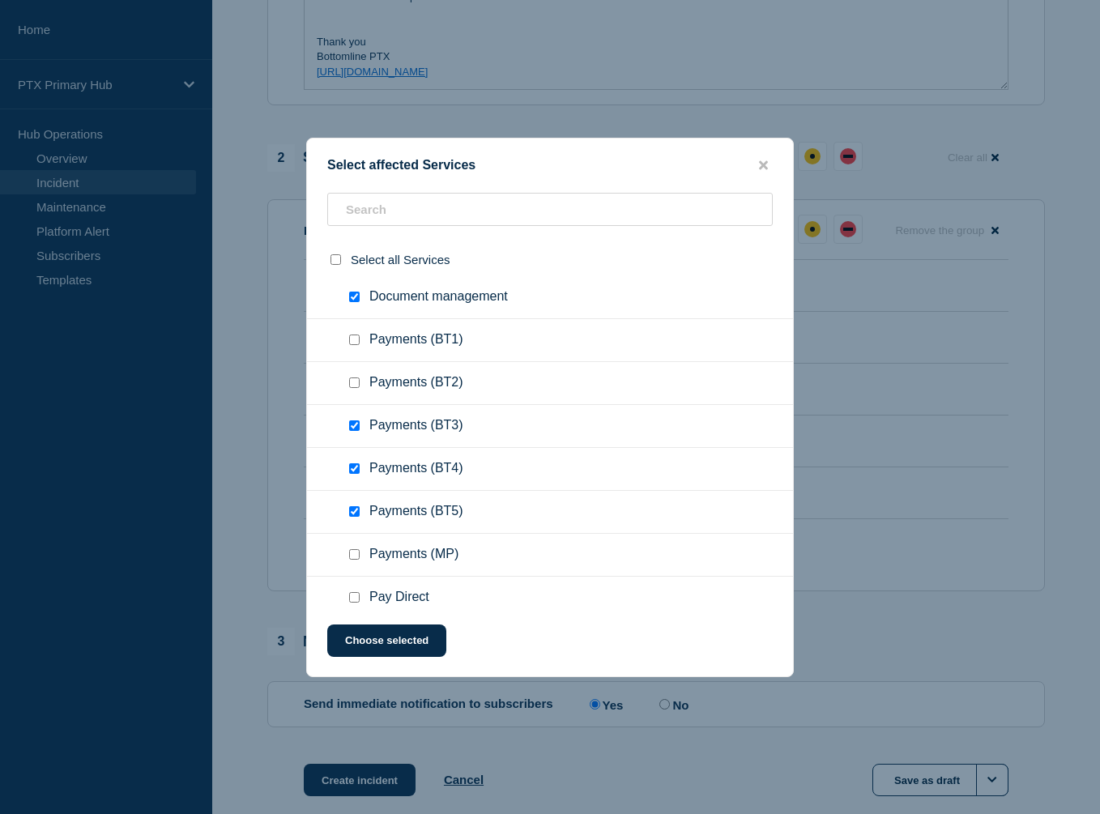
scroll to position [953, 0]
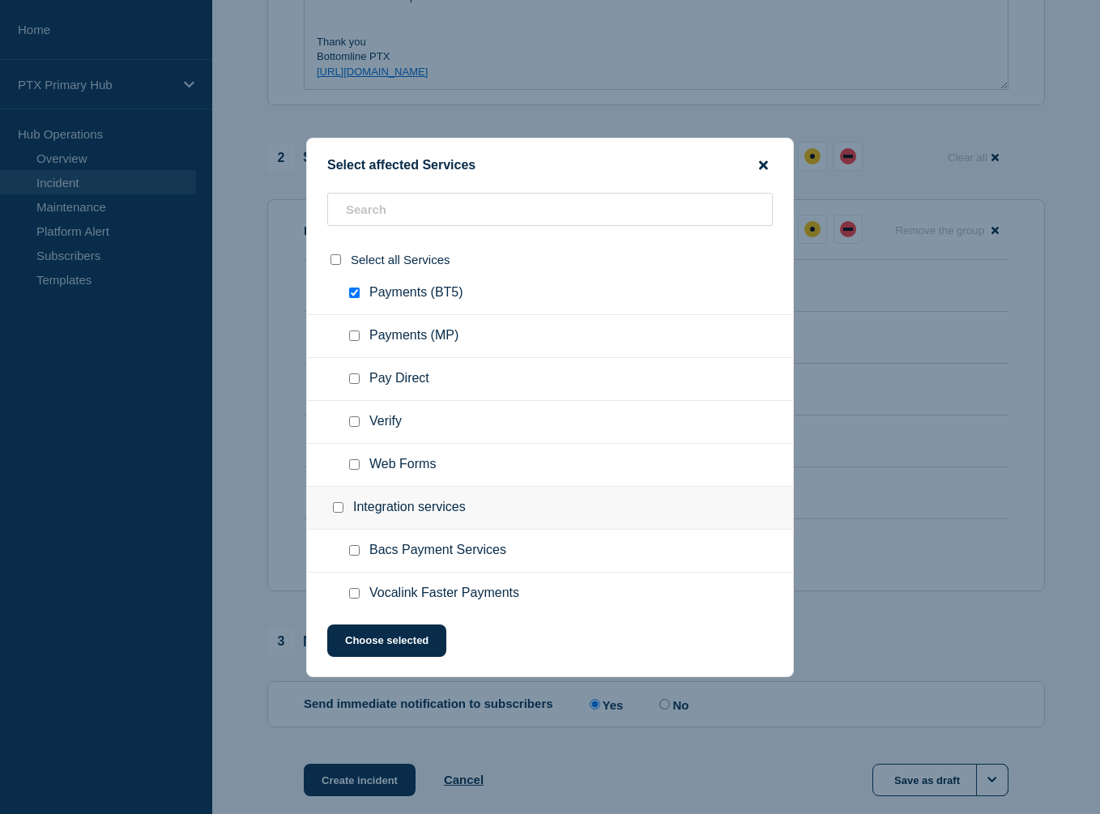
click at [760, 164] on icon "close button" at bounding box center [763, 165] width 9 height 13
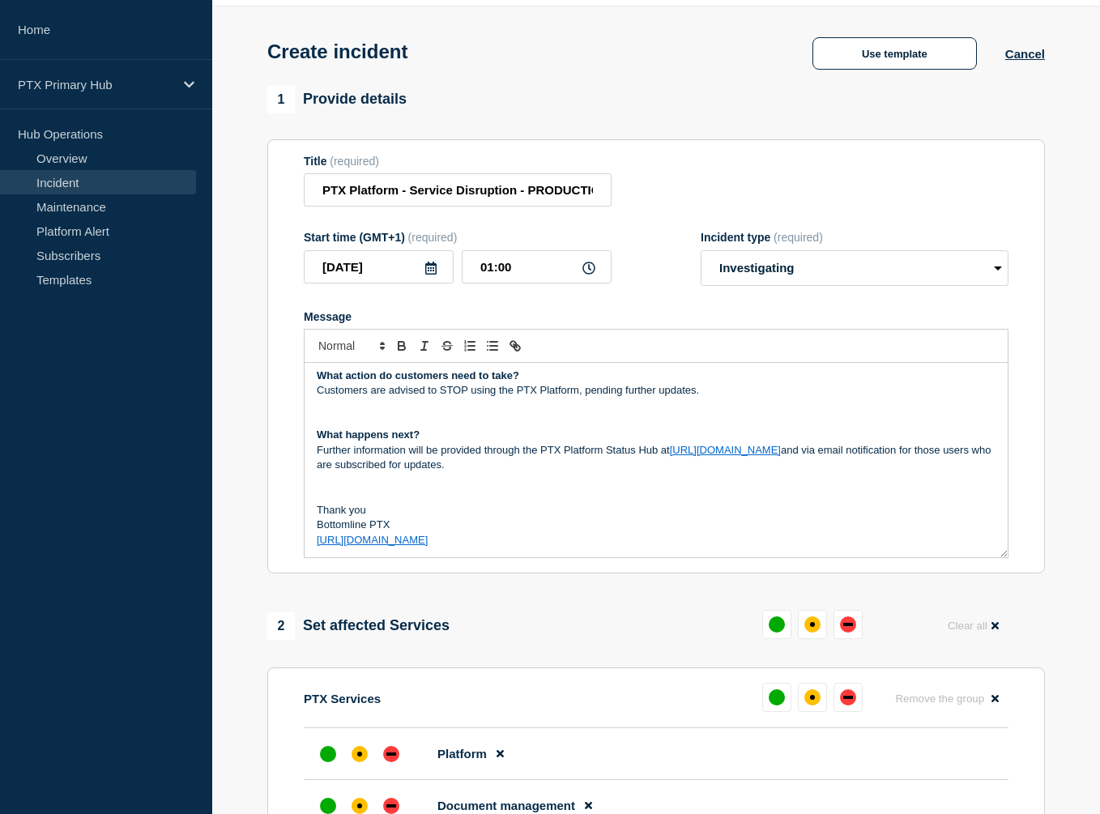
scroll to position [613, 0]
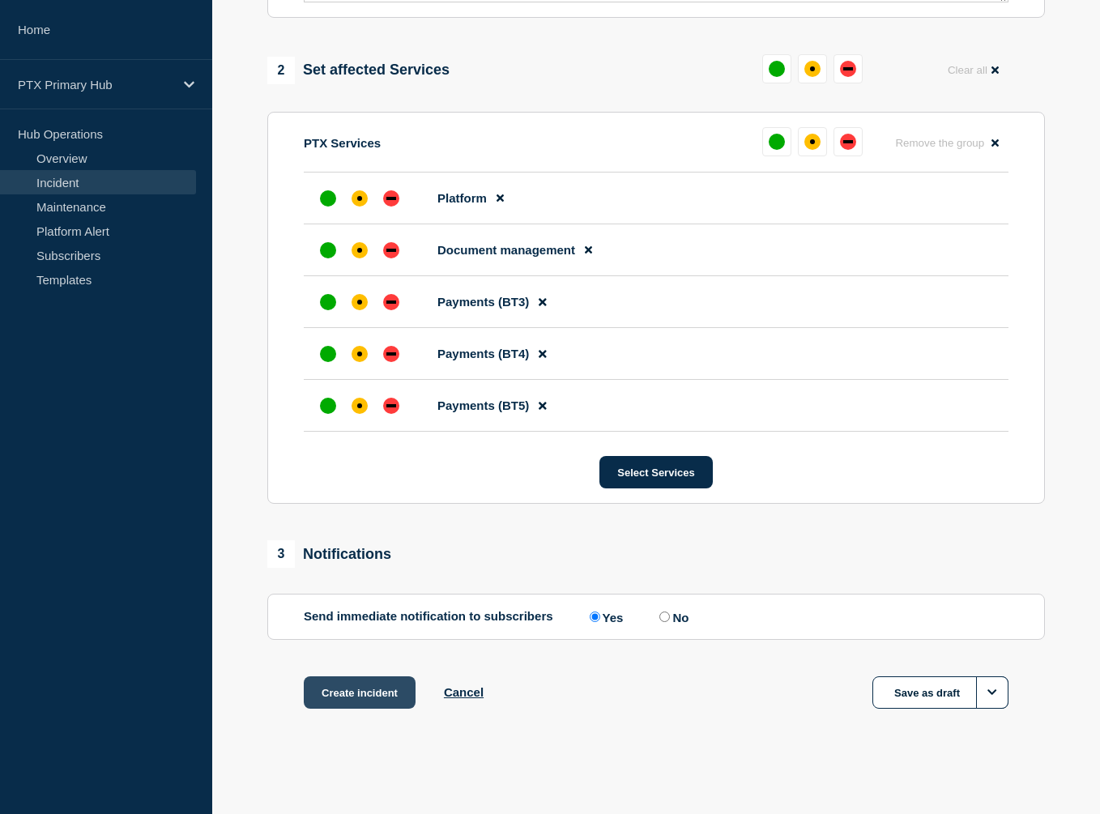
click at [372, 694] on button "Create incident" at bounding box center [360, 692] width 112 height 32
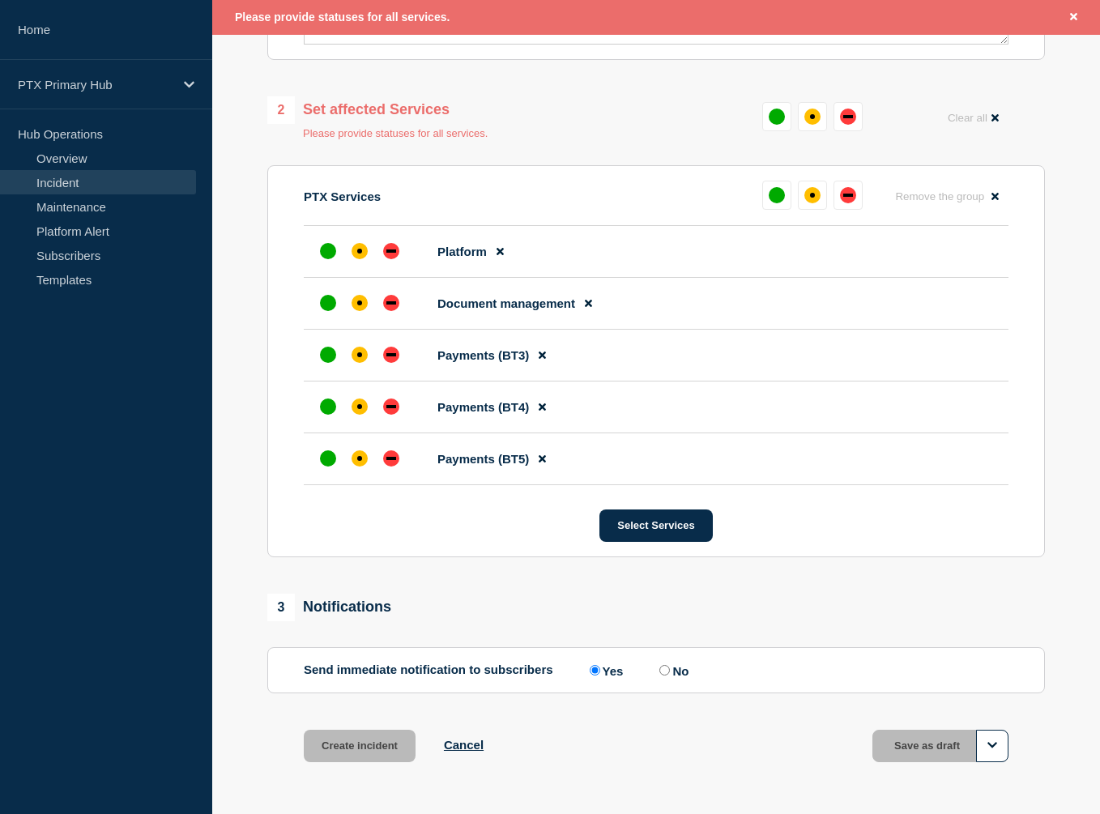
scroll to position [599, 0]
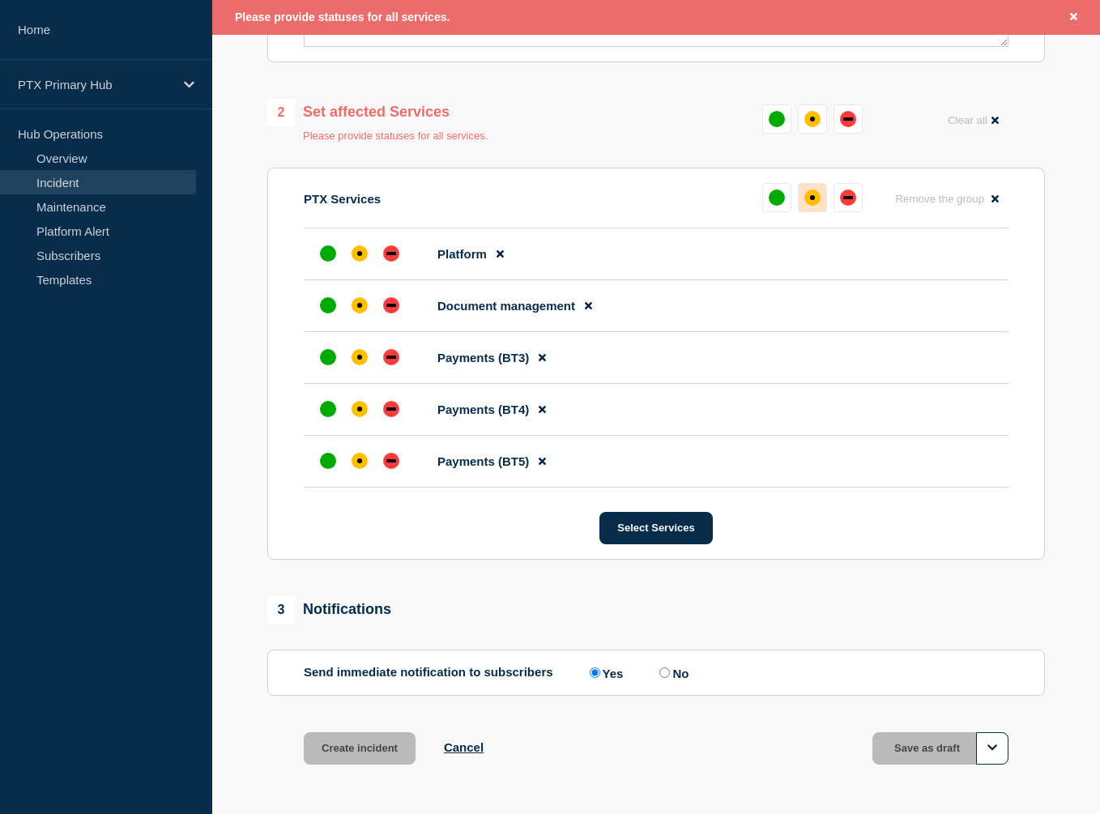
click at [815, 199] on div "affected" at bounding box center [812, 197] width 16 height 16
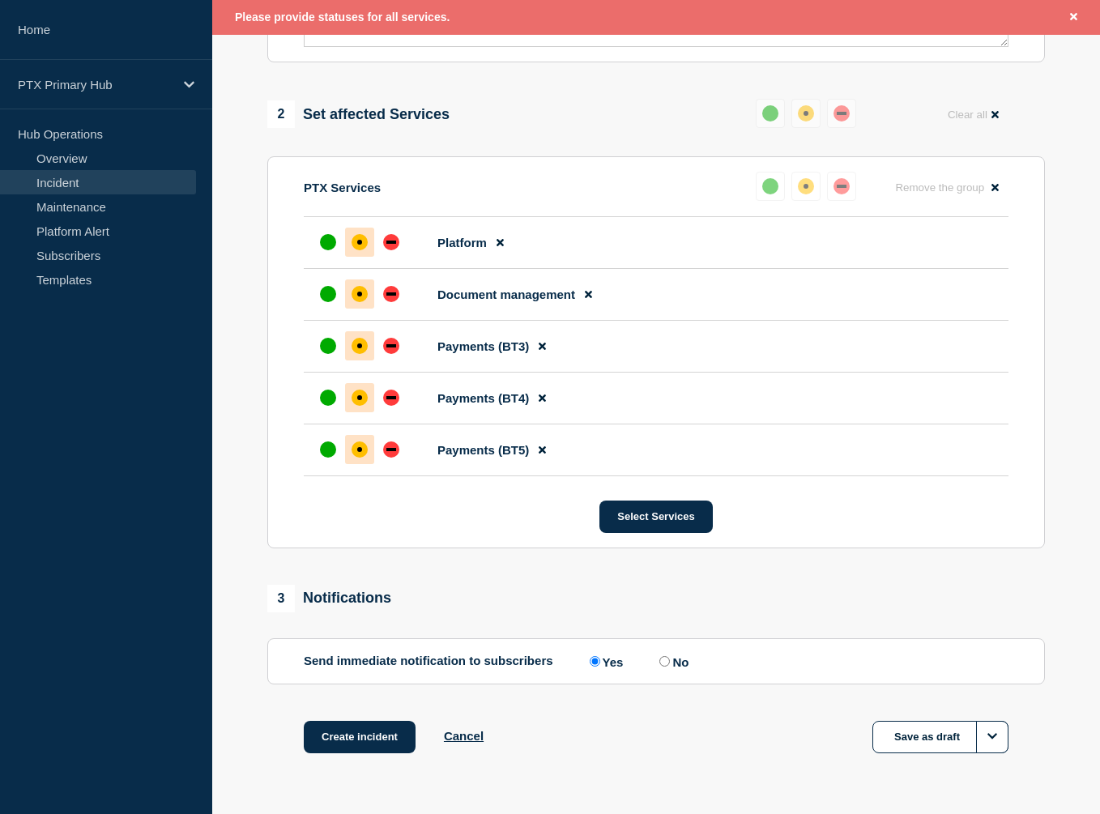
click at [180, 565] on aside "Home PTX Primary Hub Hub Operations Overview Incident Maintenance Platform Aler…" at bounding box center [106, 407] width 212 height 814
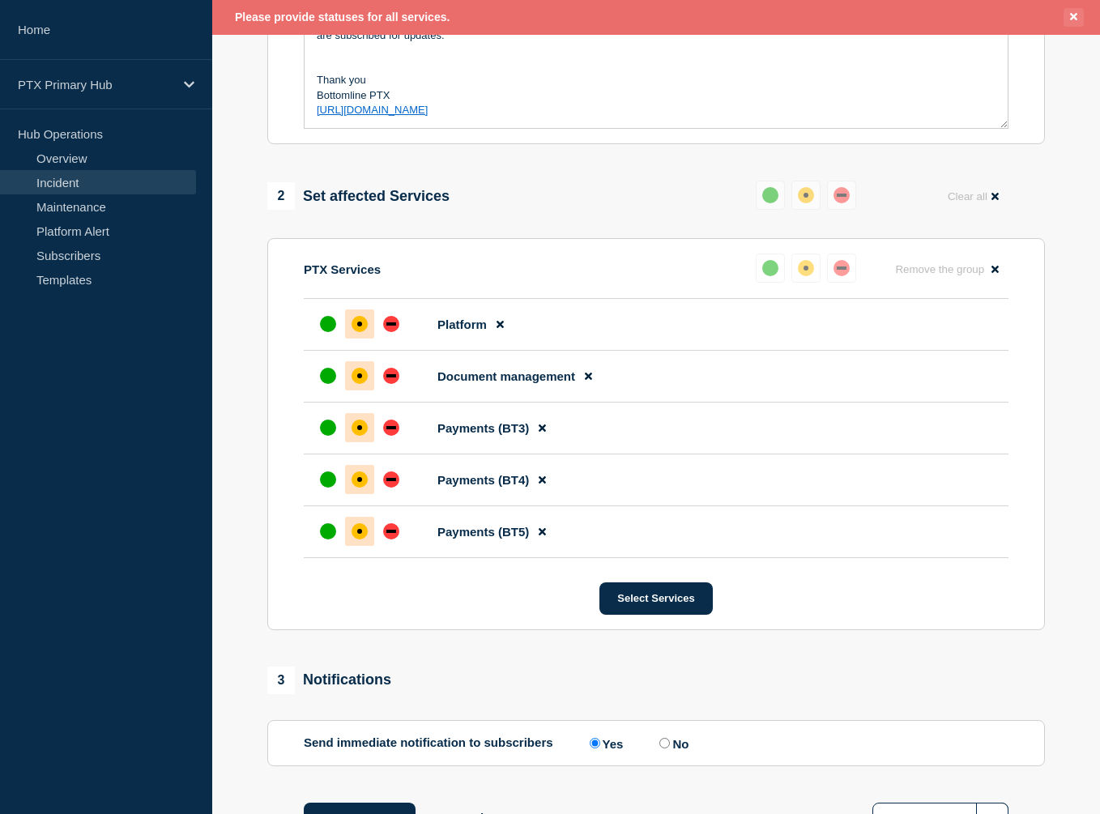
click at [1076, 19] on icon "Close banner" at bounding box center [1073, 16] width 7 height 7
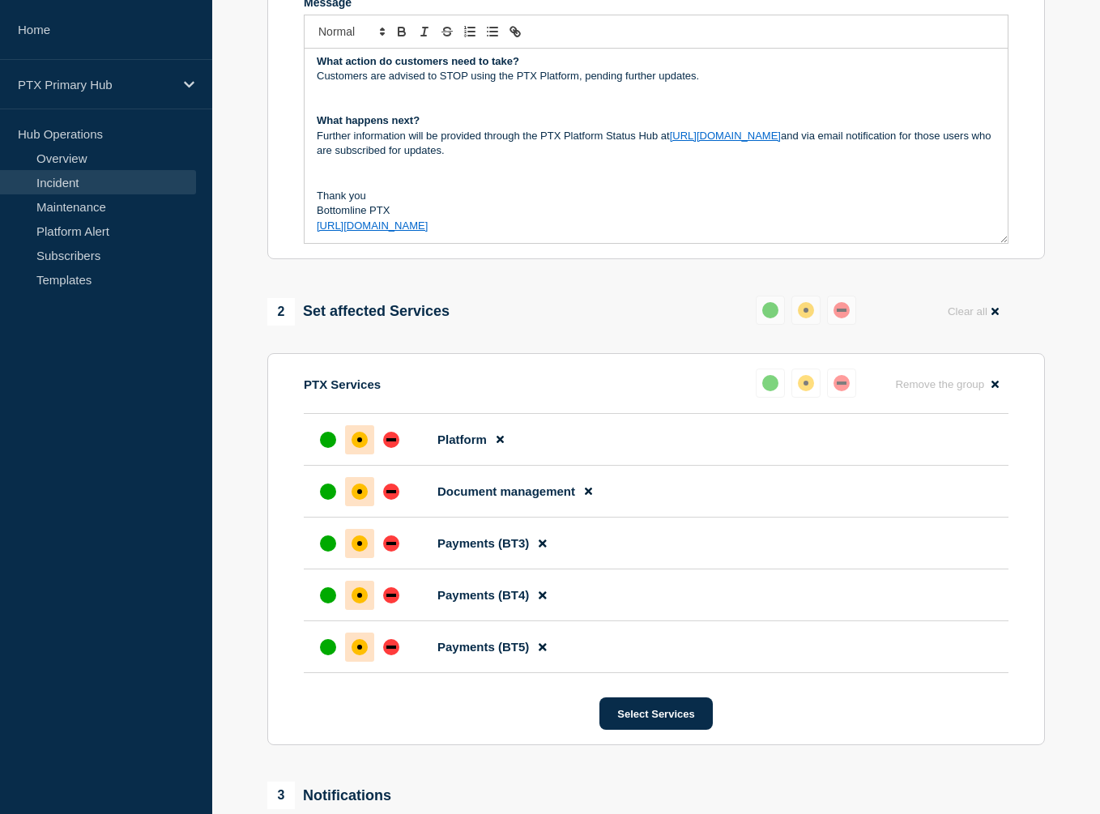
scroll to position [368, 0]
click at [498, 315] on div "2 Set affected Services Reset Clear all" at bounding box center [655, 311] width 777 height 32
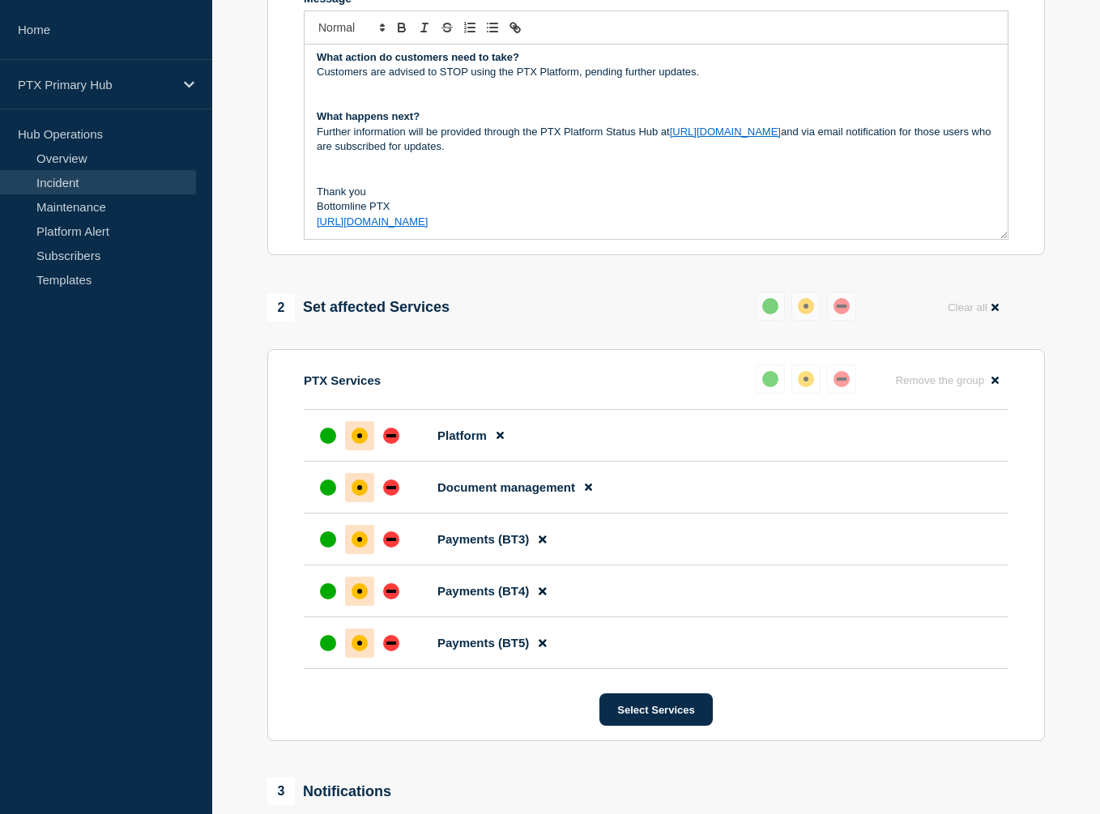
scroll to position [613, 0]
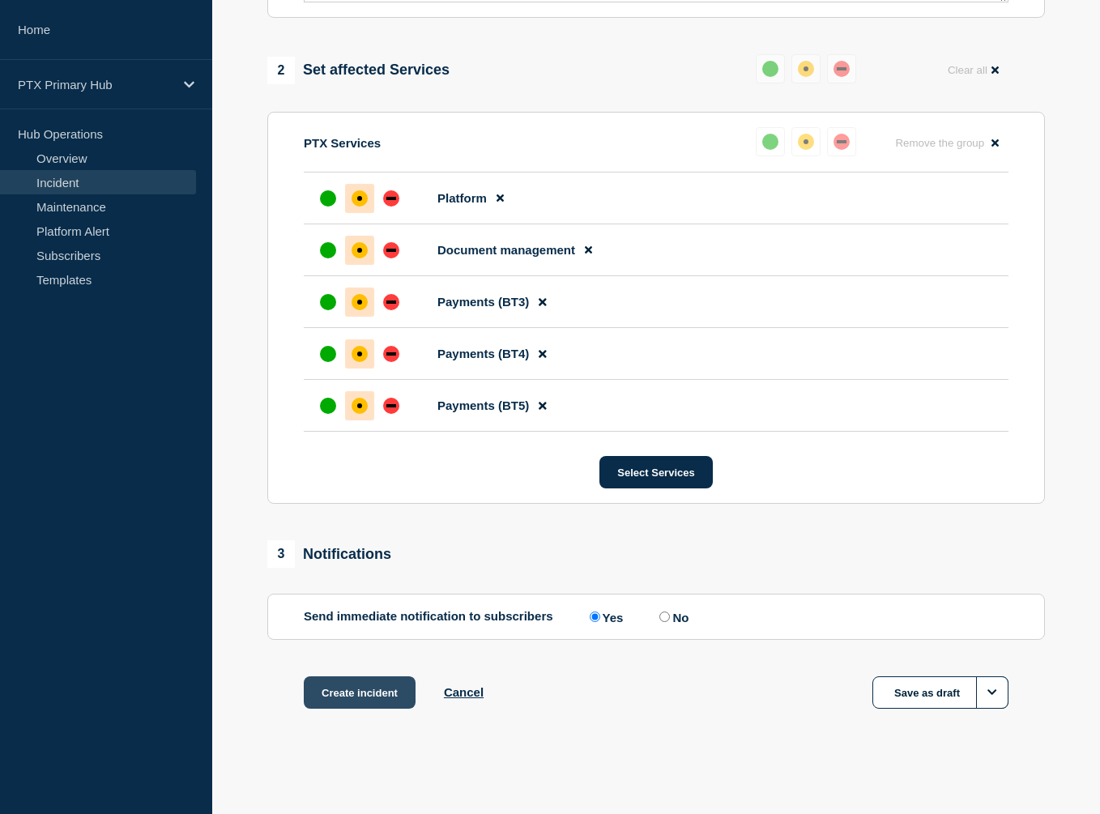
click at [391, 700] on button "Create incident" at bounding box center [360, 692] width 112 height 32
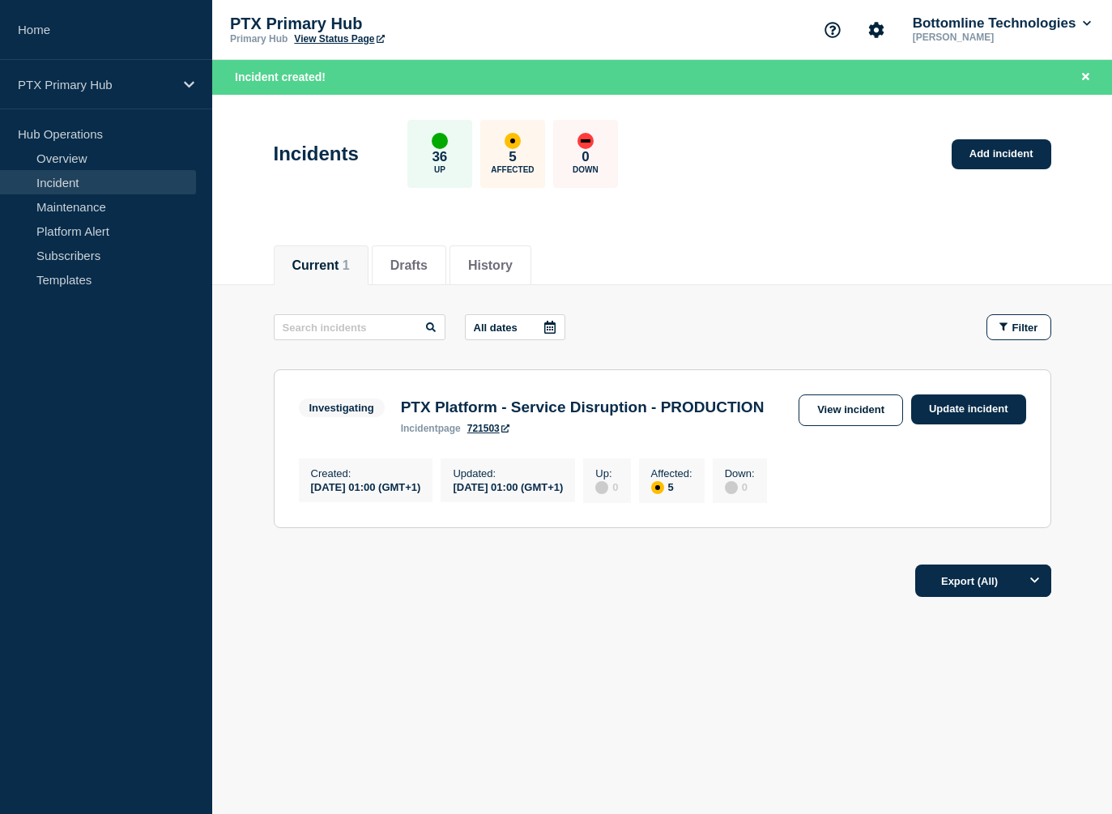
click at [648, 171] on div "Incidents 36 Up 5 Affected 0 Down Add incident" at bounding box center [662, 148] width 814 height 99
click at [640, 272] on div "Current 1 Drafts History" at bounding box center [662, 256] width 777 height 55
click at [633, 274] on div "Current 1 Drafts History" at bounding box center [662, 256] width 777 height 55
click at [965, 420] on link "Update incident" at bounding box center [968, 409] width 115 height 30
click at [950, 411] on link "Update incident" at bounding box center [968, 409] width 115 height 30
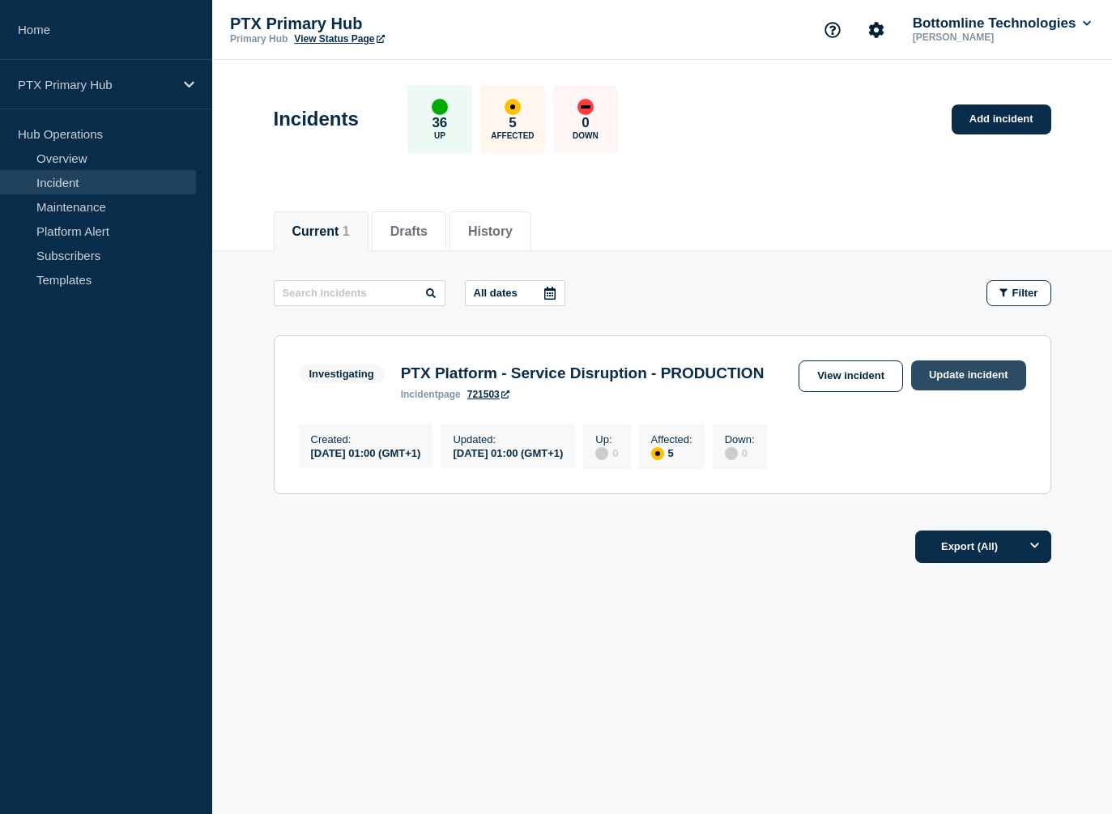
click at [951, 366] on link "Update incident" at bounding box center [968, 375] width 115 height 30
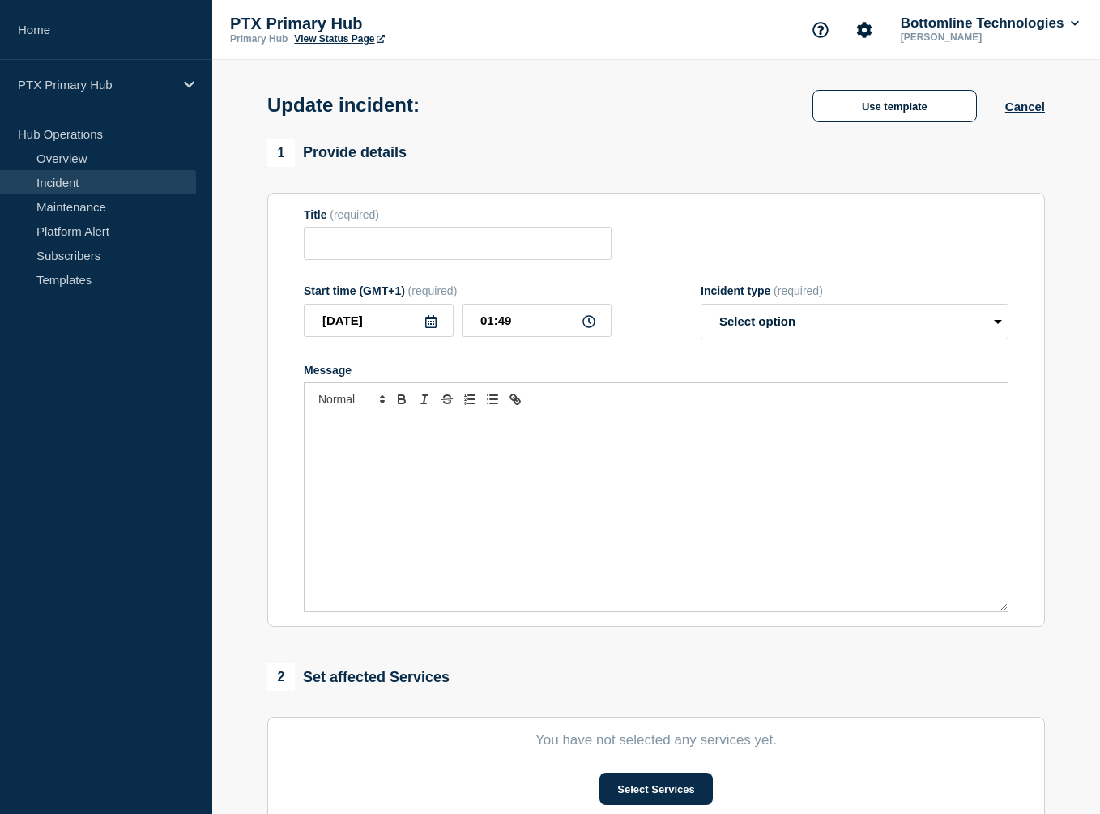
type input "PTX Platform - Service Disruption - PRODUCTION"
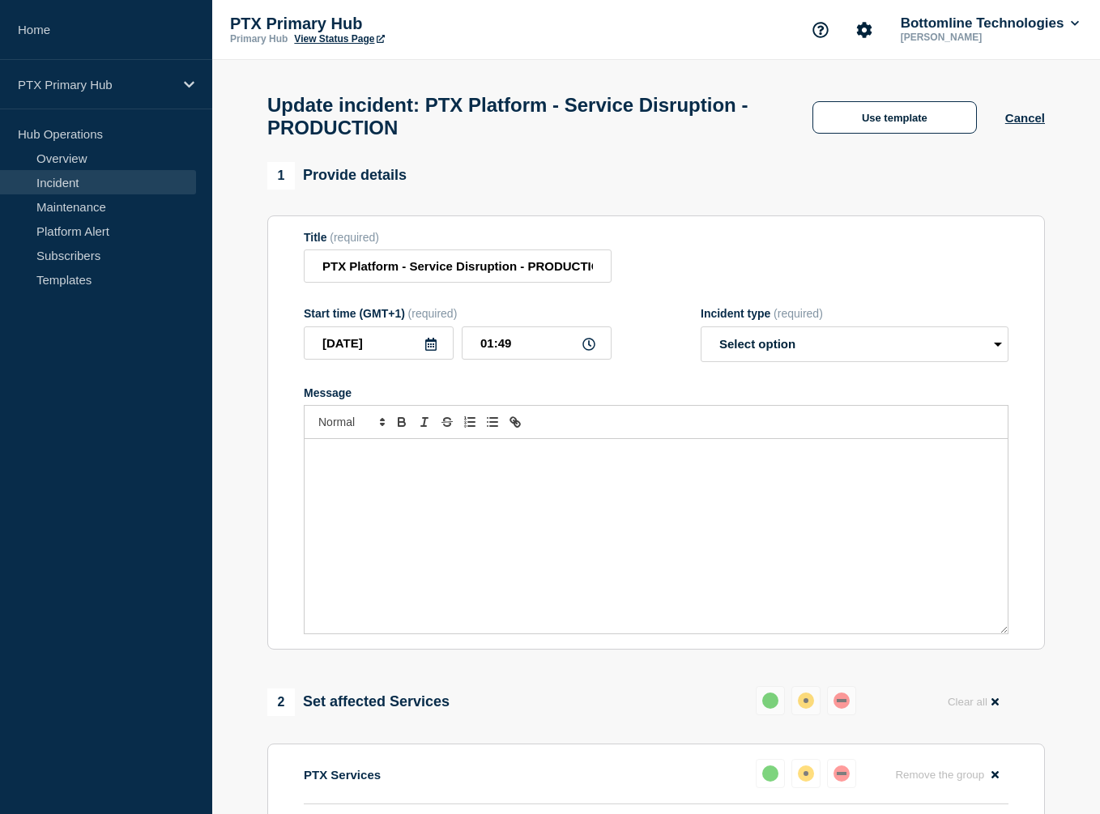
click at [853, 332] on div "Incident type (required) Select option Investigating Identified Monitoring Reso…" at bounding box center [854, 334] width 308 height 55
click at [840, 340] on select "Select option Investigating Identified Monitoring Resolved" at bounding box center [854, 344] width 308 height 36
select select "resolved"
click at [700, 334] on select "Select option Investigating Identified Monitoring Resolved" at bounding box center [854, 344] width 308 height 36
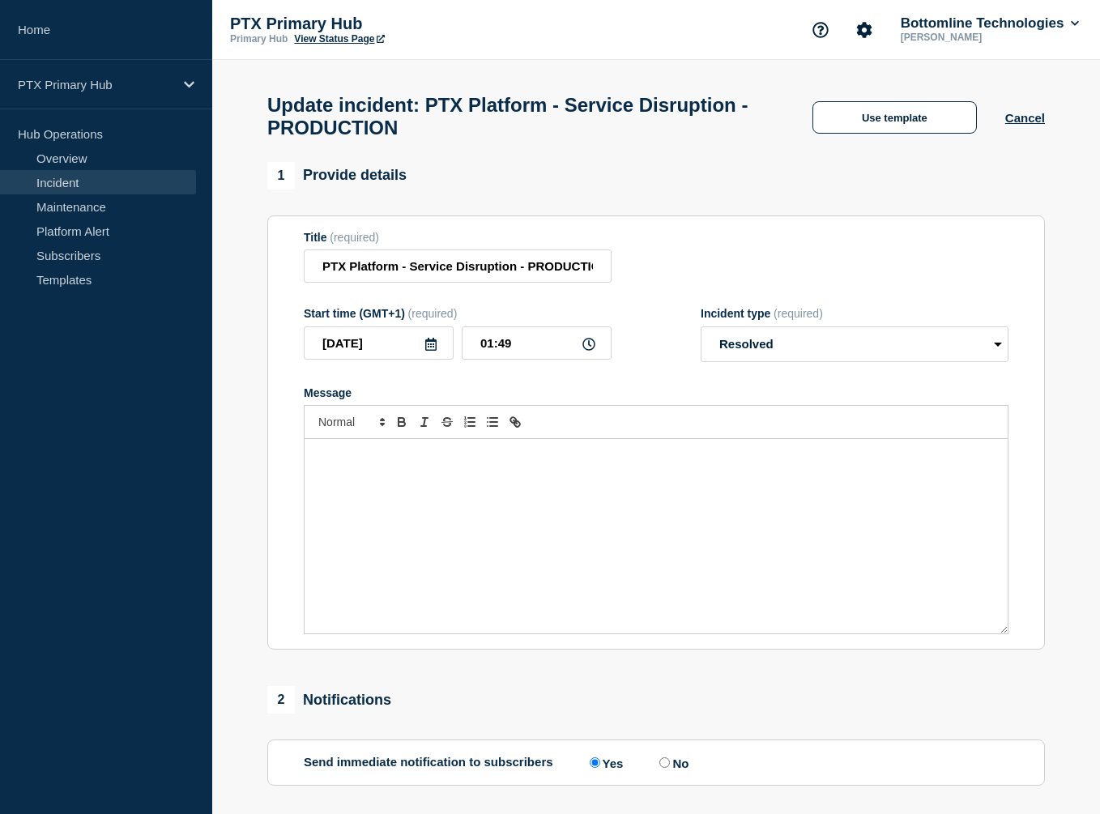
click at [631, 500] on div "Message" at bounding box center [655, 536] width 703 height 194
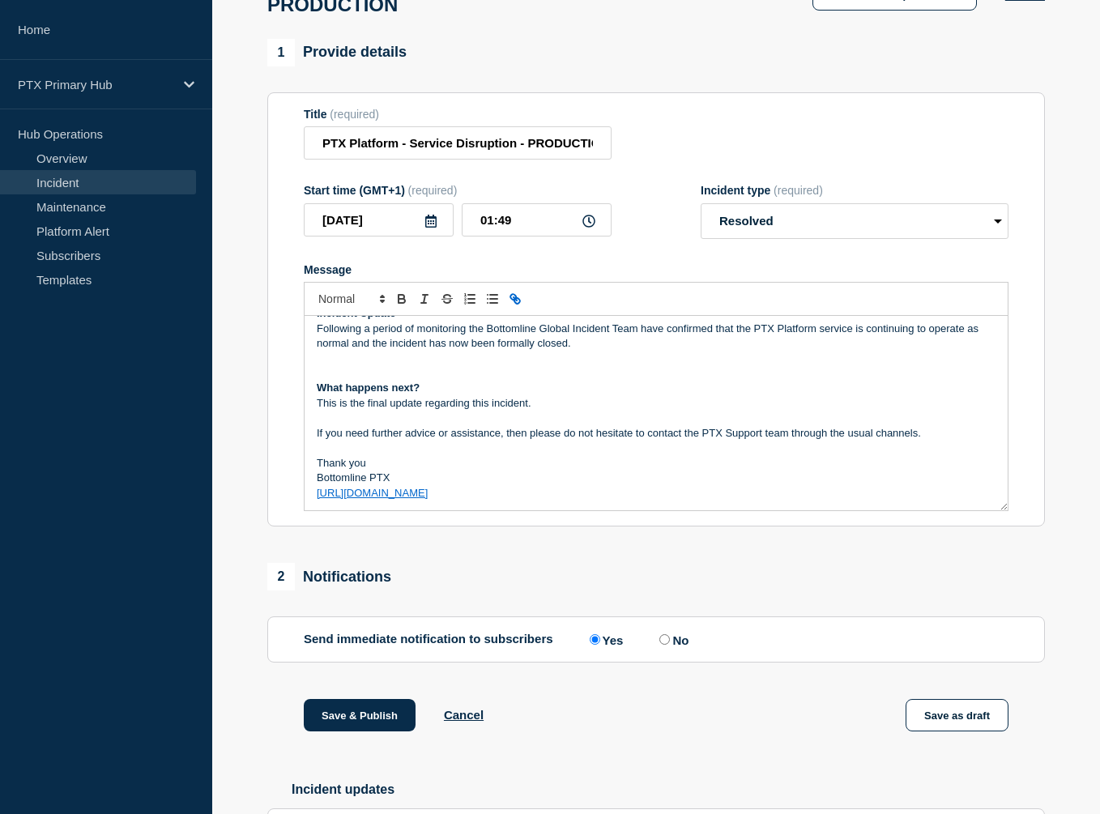
scroll to position [126, 0]
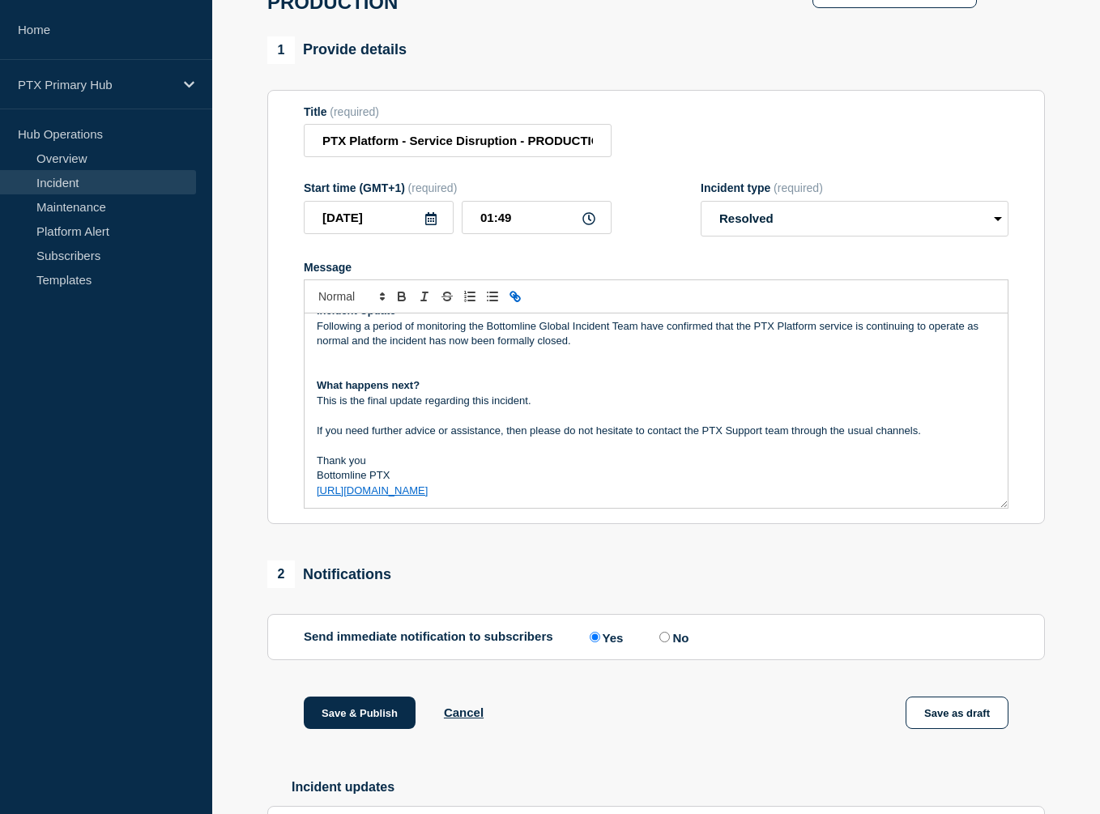
click at [657, 170] on form "Title (required) PTX Platform - Service Disruption - PRODUCTION Start time (GMT…" at bounding box center [656, 307] width 704 height 404
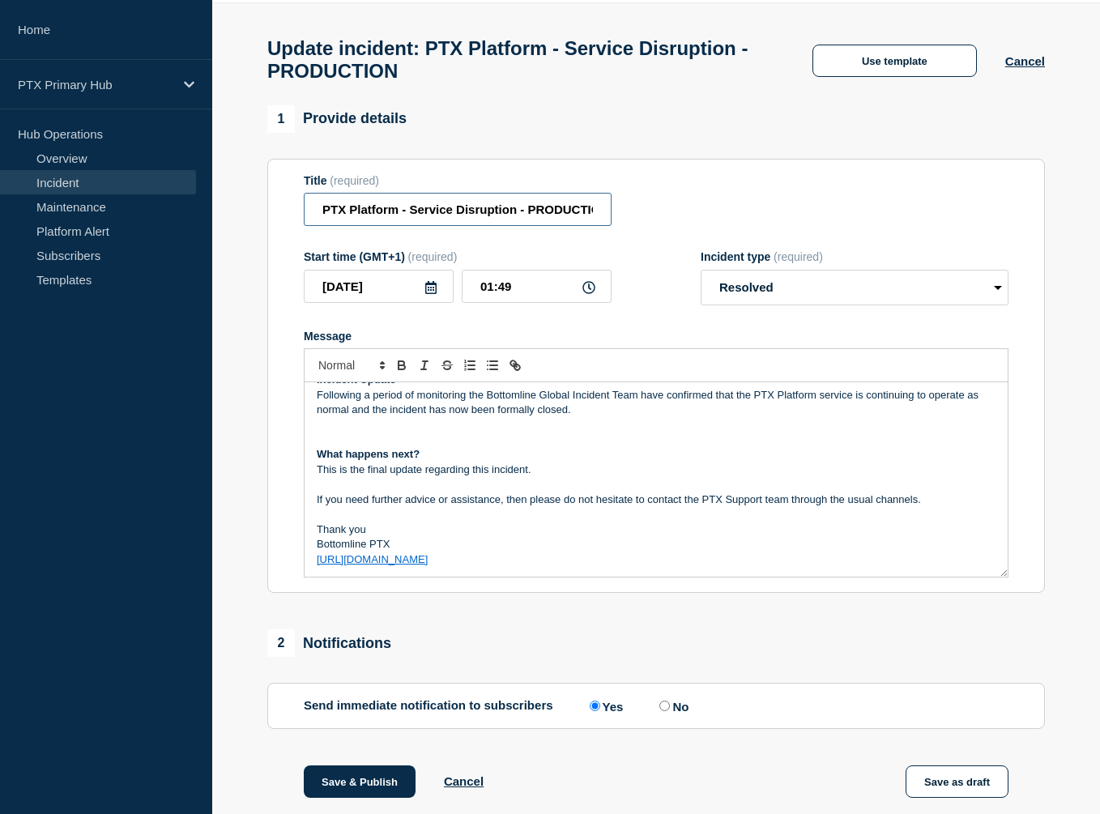
scroll to position [0, 16]
drag, startPoint x: 565, startPoint y: 215, endPoint x: 686, endPoint y: 206, distance: 121.0
click at [686, 206] on div "Title (required) PTX Platform - Service Disruption - PRODUCTION" at bounding box center [656, 200] width 704 height 53
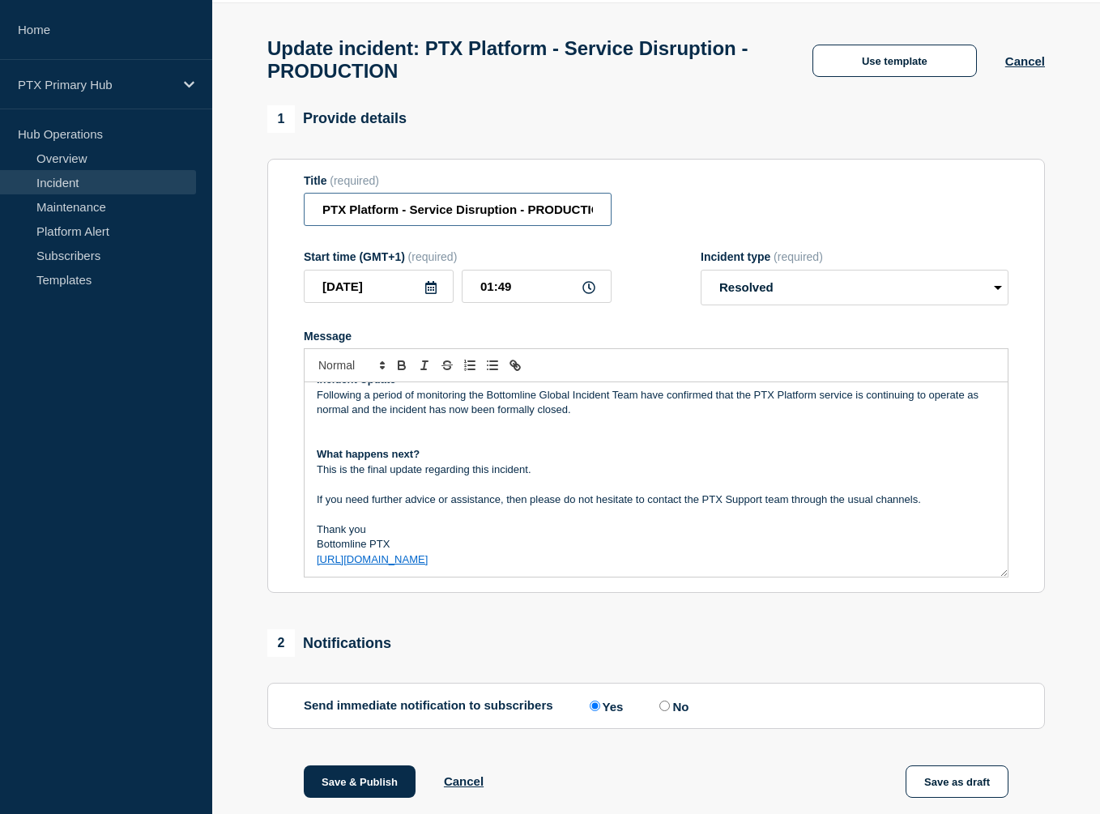
drag, startPoint x: 552, startPoint y: 221, endPoint x: 201, endPoint y: 215, distance: 351.4
click at [201, 215] on div "Home PTX Primary Hub Hub Operations Overview Incident Maintenance Platform Aler…" at bounding box center [550, 468] width 1100 height 1051
click at [782, 206] on div "Title (required) PTX Platform - Service Disruption - PRODUCTION" at bounding box center [656, 200] width 704 height 53
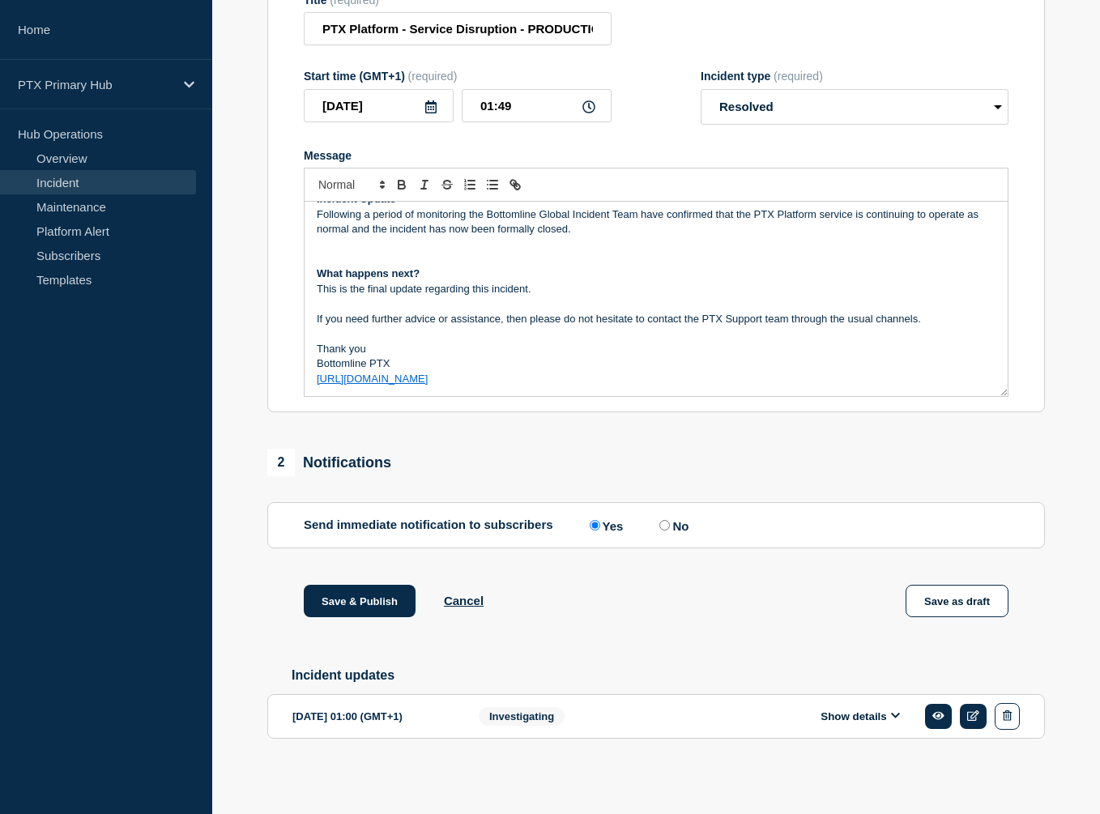
scroll to position [249, 0]
click at [377, 610] on button "Save & Publish" at bounding box center [360, 601] width 112 height 32
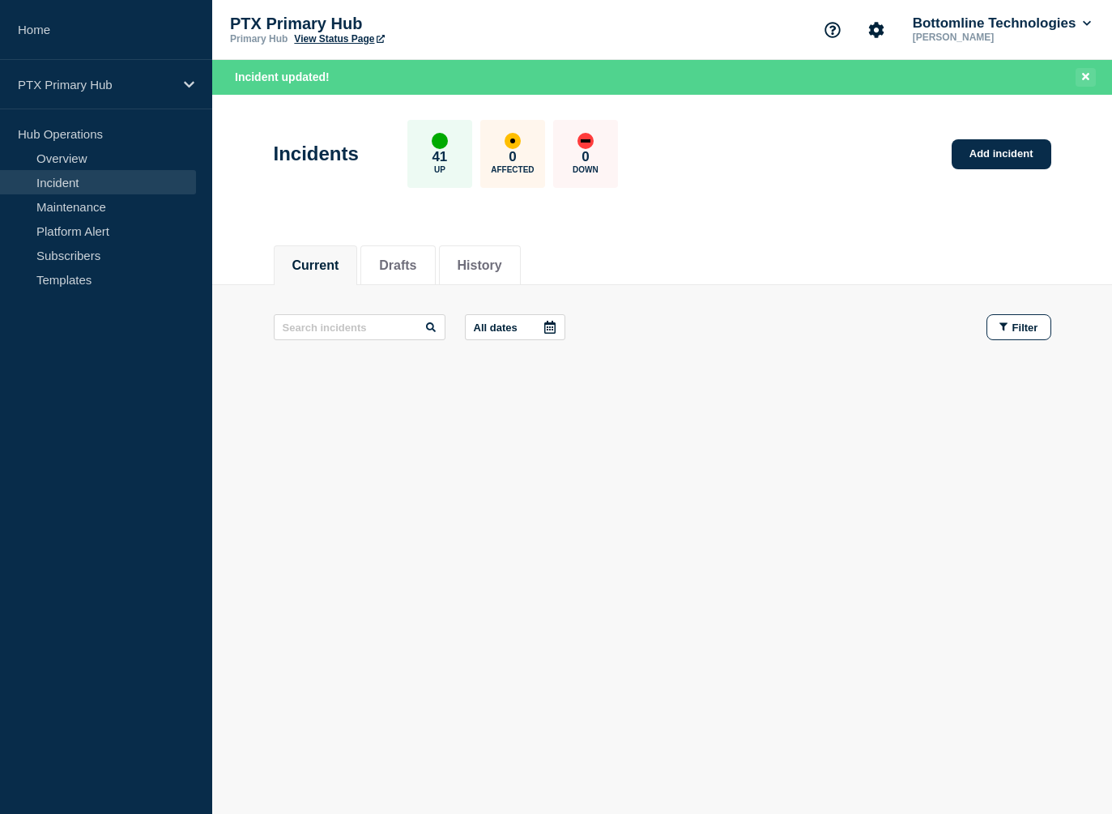
click at [1083, 72] on icon "Close banner" at bounding box center [1085, 76] width 7 height 11
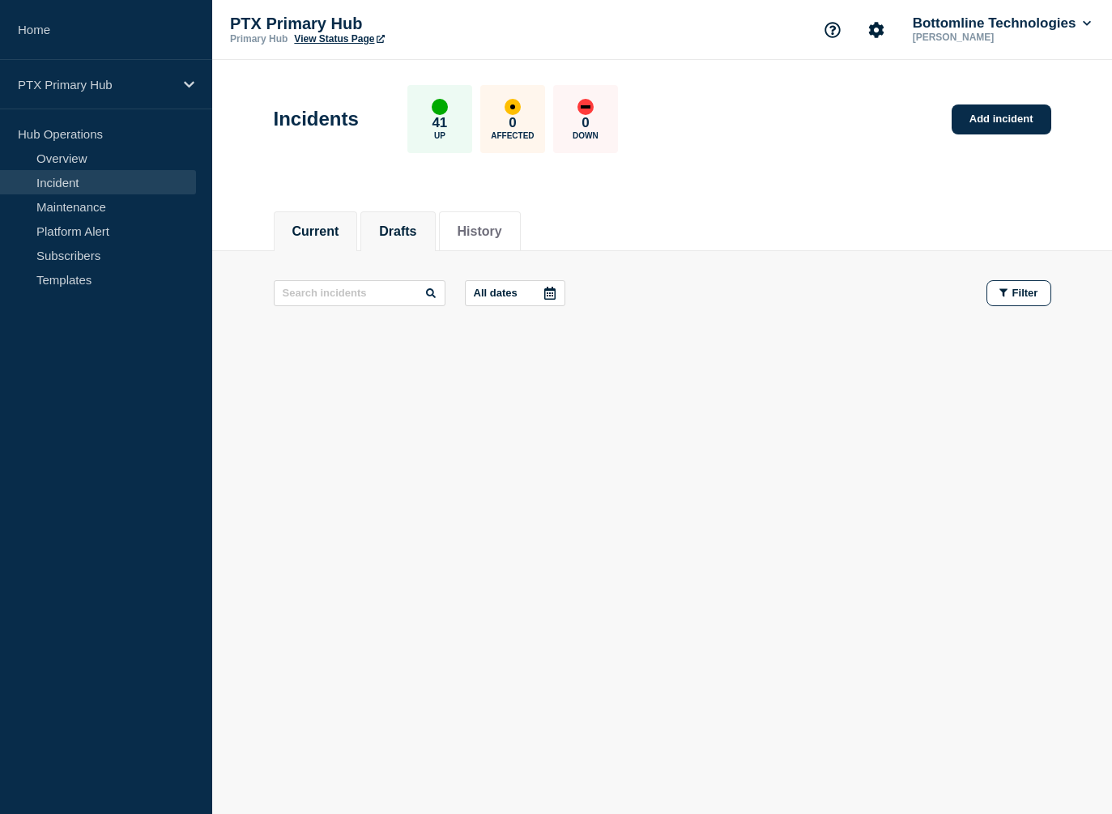
click at [409, 235] on button "Drafts" at bounding box center [397, 231] width 37 height 15
click at [502, 233] on button "History" at bounding box center [479, 231] width 45 height 15
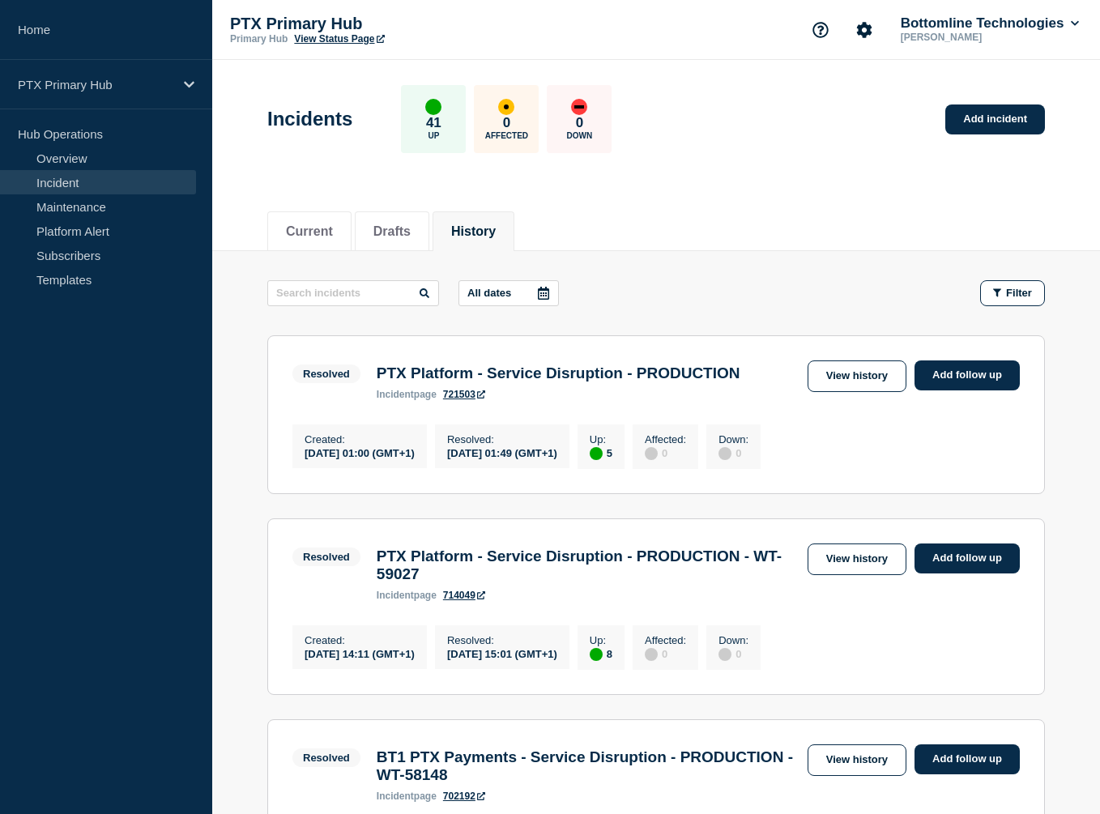
click at [644, 293] on div "All dates Filter" at bounding box center [655, 293] width 777 height 26
click at [674, 745] on section "Resolved BT1 PTX Payments - Service Disruption - PRODUCTION - WT-58148 incident…" at bounding box center [655, 807] width 777 height 177
click at [643, 211] on div "Current Drafts History" at bounding box center [655, 222] width 777 height 55
